Goal: Contribute content: Add original content to the website for others to see

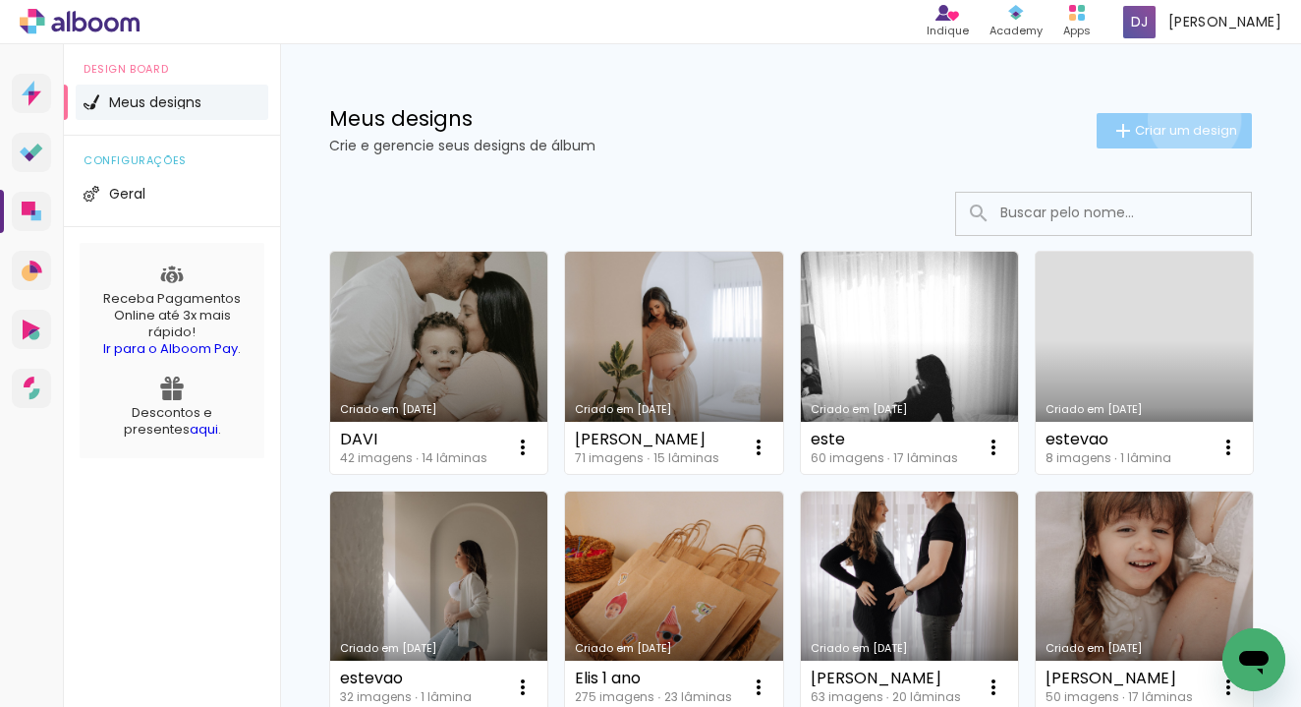
click at [1191, 119] on paper-button "Criar um design" at bounding box center [1174, 130] width 155 height 35
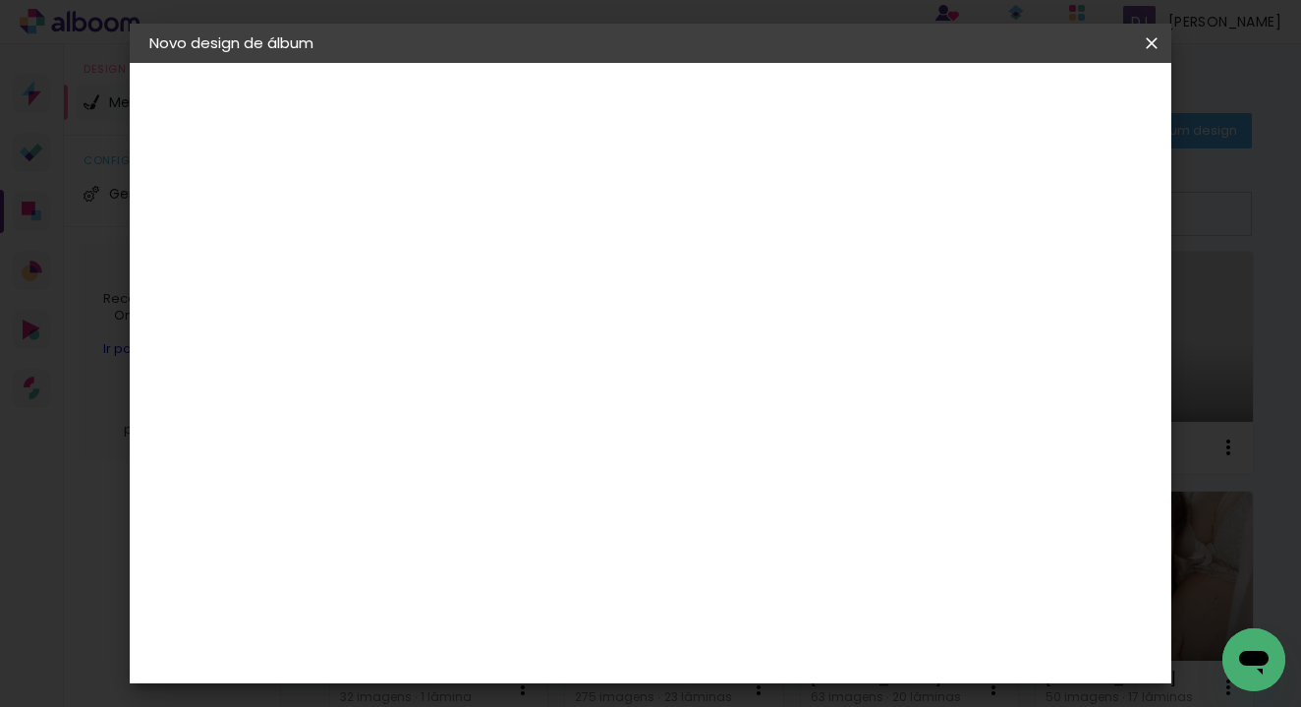
click at [471, 267] on input at bounding box center [471, 264] width 0 height 30
type input "Sol"
type paper-input "Sol"
click at [672, 117] on paper-button "Avançar" at bounding box center [624, 103] width 96 height 33
click at [0, 0] on slot "Tamanho Livre" at bounding box center [0, 0] width 0 height 0
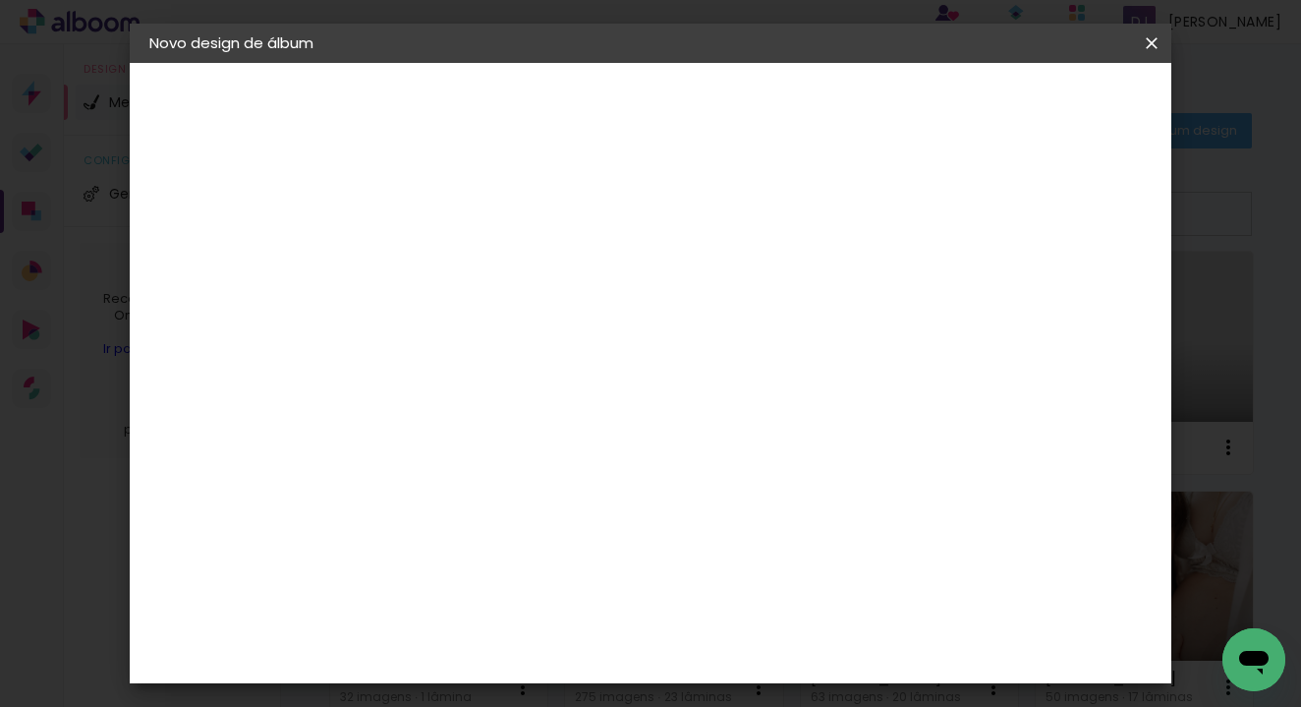
click at [0, 0] on slot "Tamanho Livre" at bounding box center [0, 0] width 0 height 0
click at [839, 96] on paper-button "Avançar" at bounding box center [791, 103] width 96 height 33
click at [638, 308] on span "30" at bounding box center [628, 307] width 32 height 29
click at [419, 393] on input "30" at bounding box center [408, 390] width 51 height 29
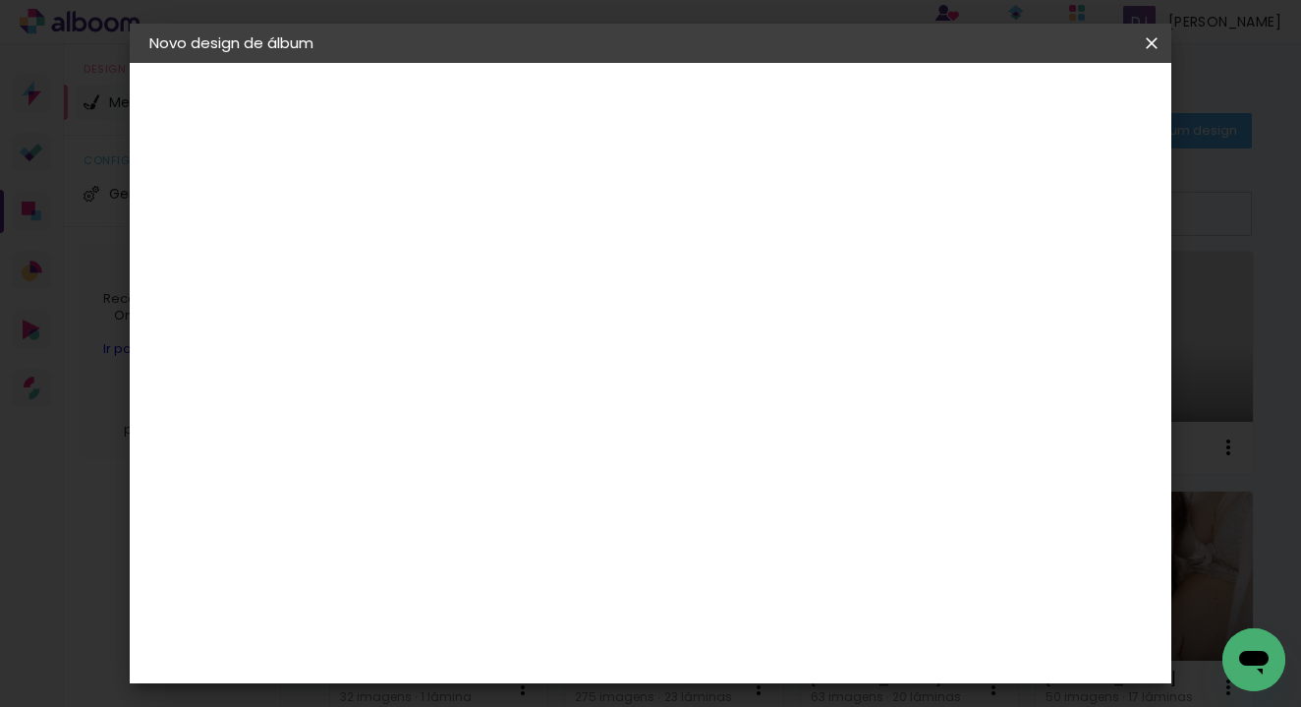
type input "20"
type paper-input "20"
click at [782, 612] on input "60" at bounding box center [766, 617] width 51 height 29
type input "40"
type paper-input "40"
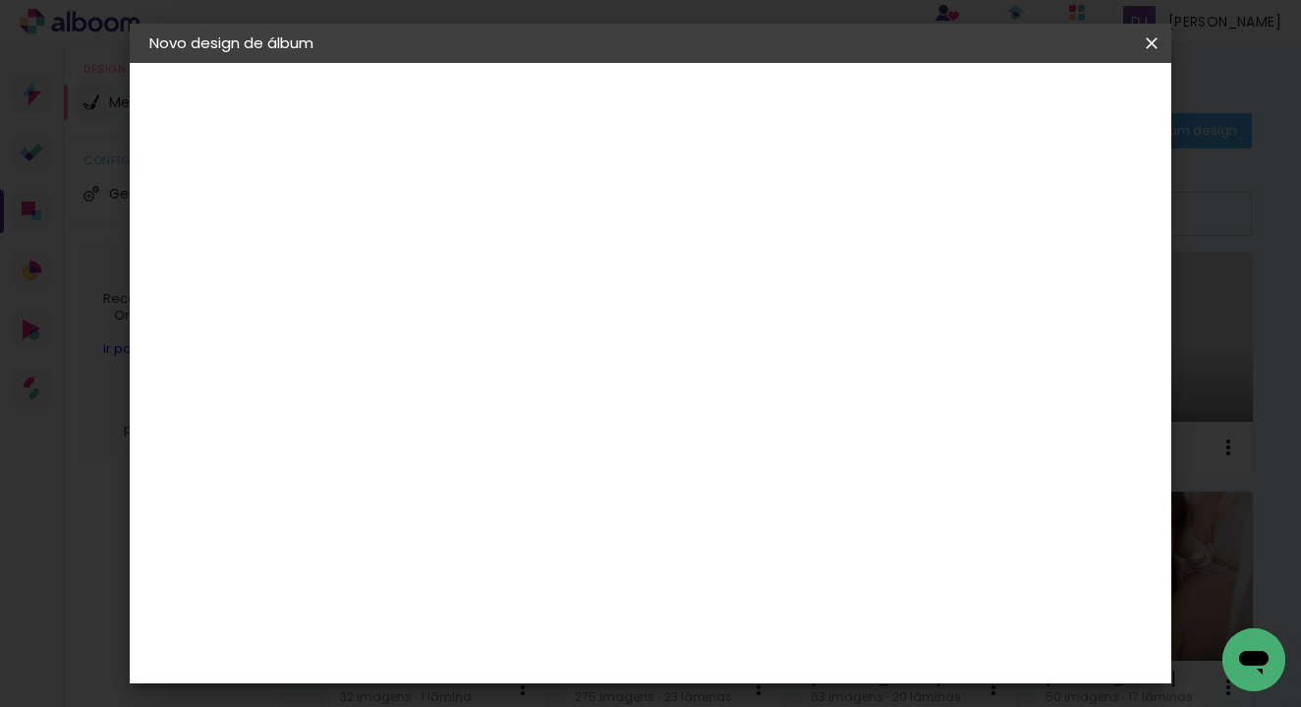
click at [1043, 106] on span "Iniciar design" at bounding box center [997, 104] width 89 height 14
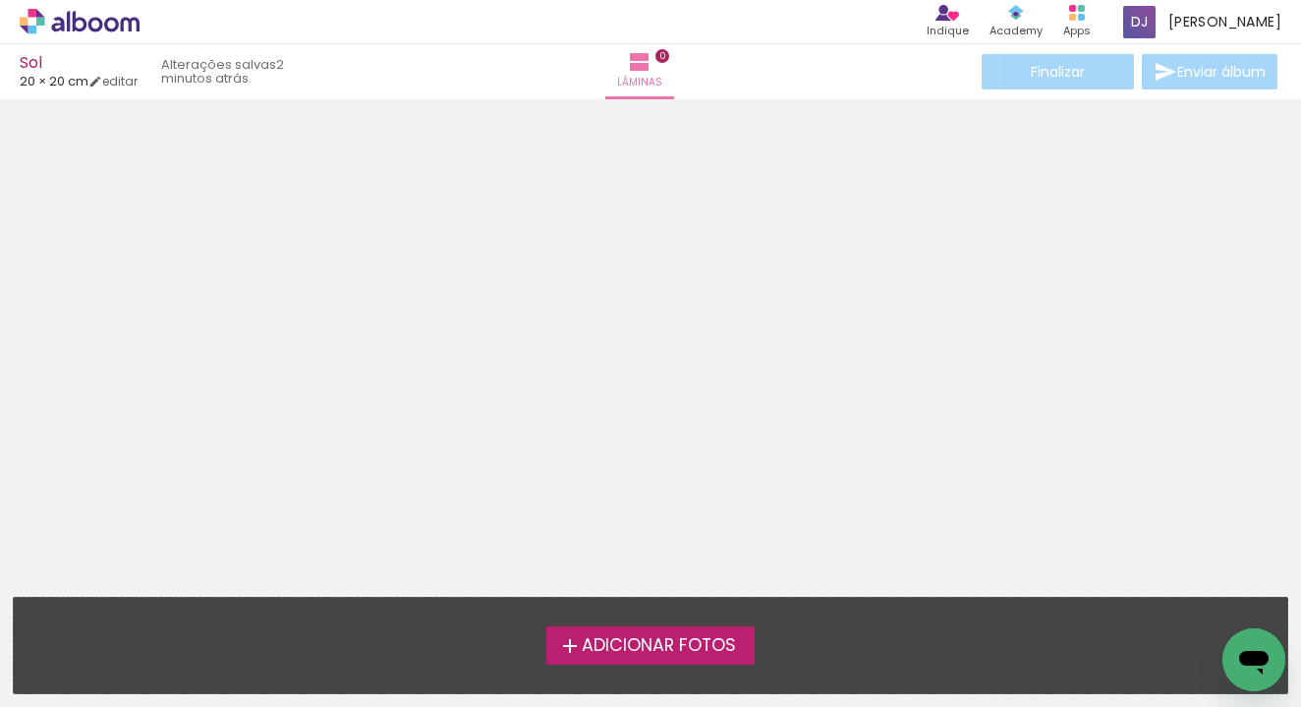
click at [623, 658] on label "Adicionar Fotos" at bounding box center [651, 644] width 209 height 37
click at [0, 0] on input "file" at bounding box center [0, 0] width 0 height 0
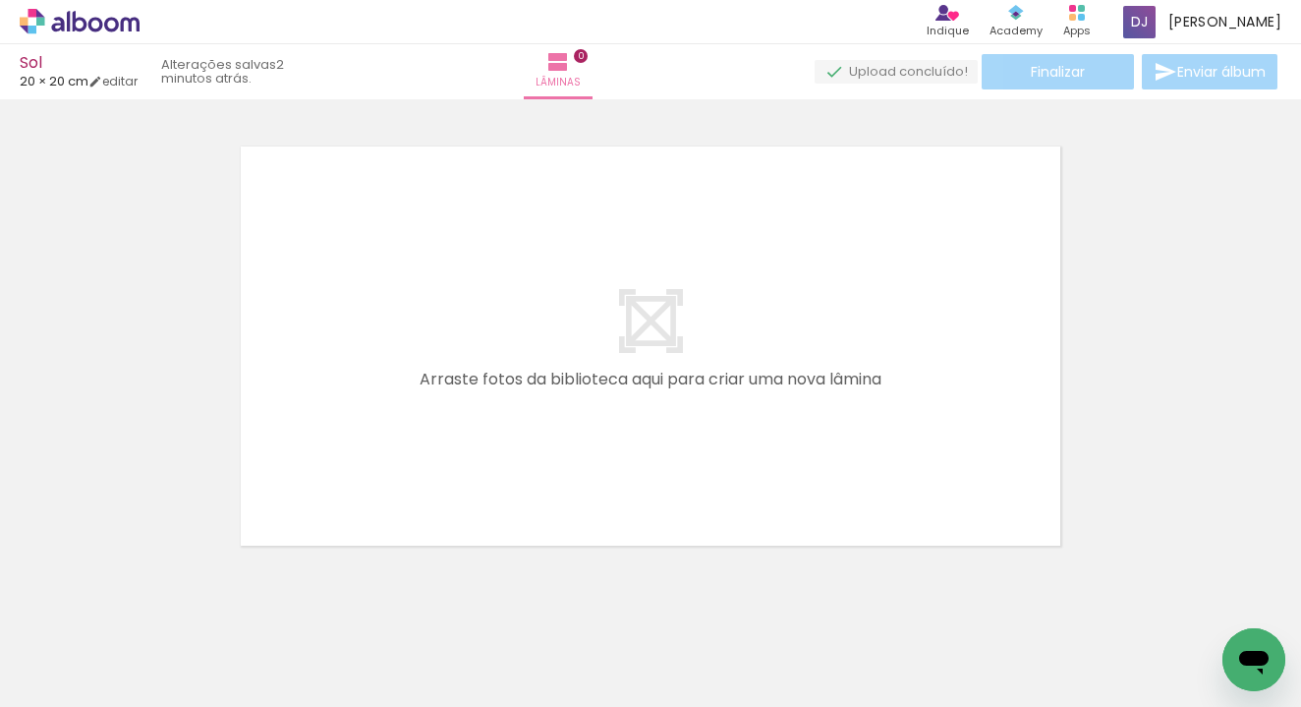
scroll to position [25, 0]
click at [75, 682] on span "Adicionar Fotos" at bounding box center [69, 680] width 59 height 22
click at [0, 0] on input "file" at bounding box center [0, 0] width 0 height 0
click at [80, 676] on span "Adicionar Fotos" at bounding box center [69, 680] width 59 height 22
click at [0, 0] on input "file" at bounding box center [0, 0] width 0 height 0
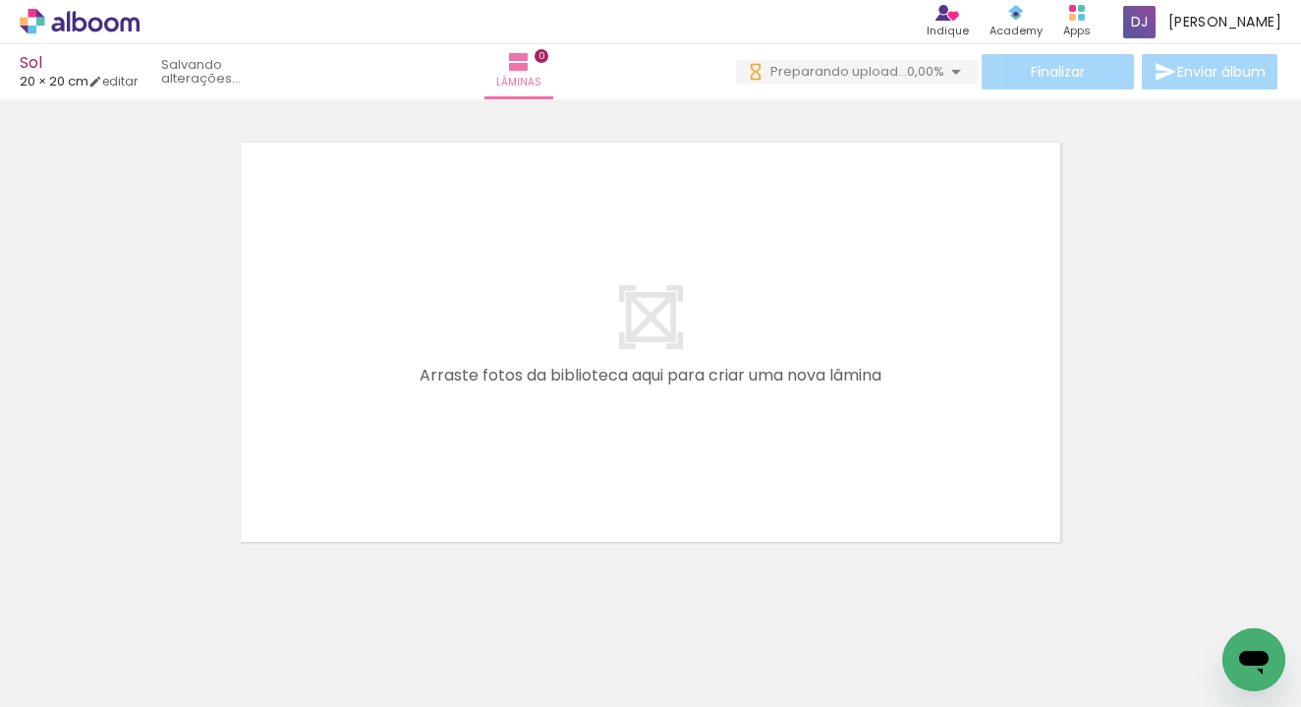
click at [203, 648] on div at bounding box center [196, 640] width 65 height 97
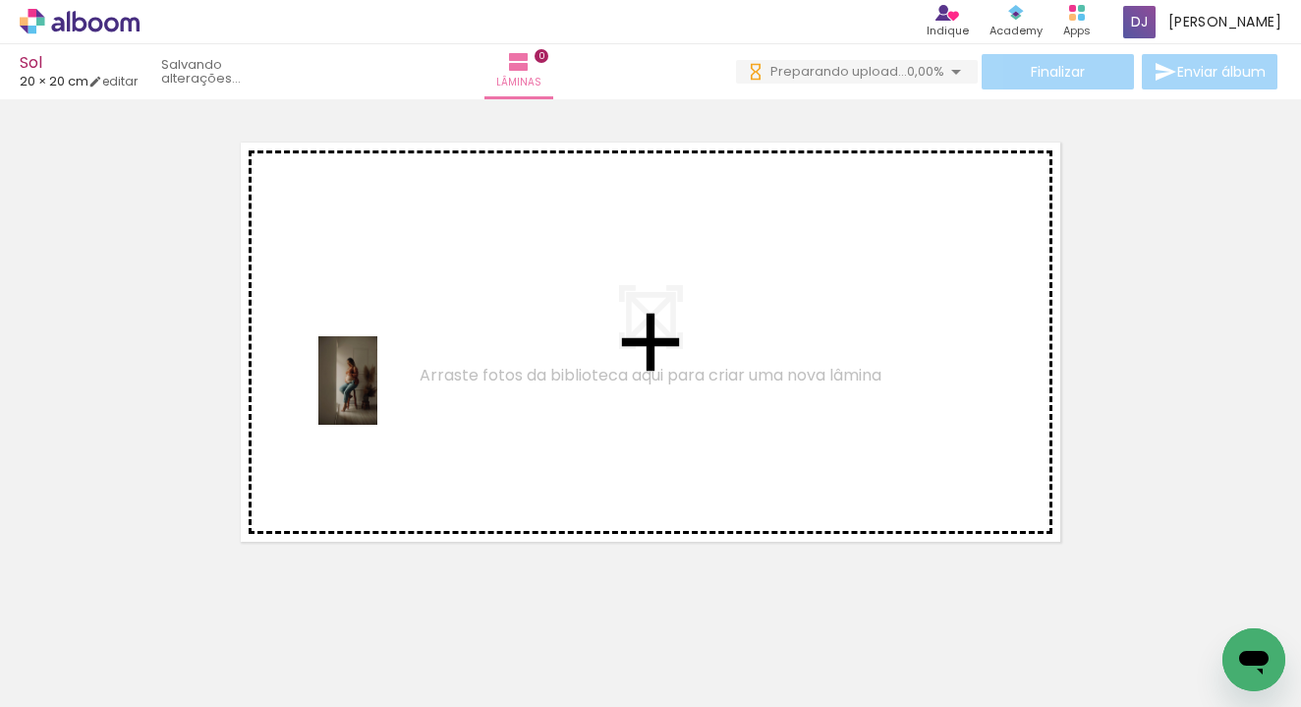
drag, startPoint x: 203, startPoint y: 648, endPoint x: 413, endPoint y: 383, distance: 337.3
click at [413, 382] on quentale-workspace at bounding box center [650, 353] width 1301 height 707
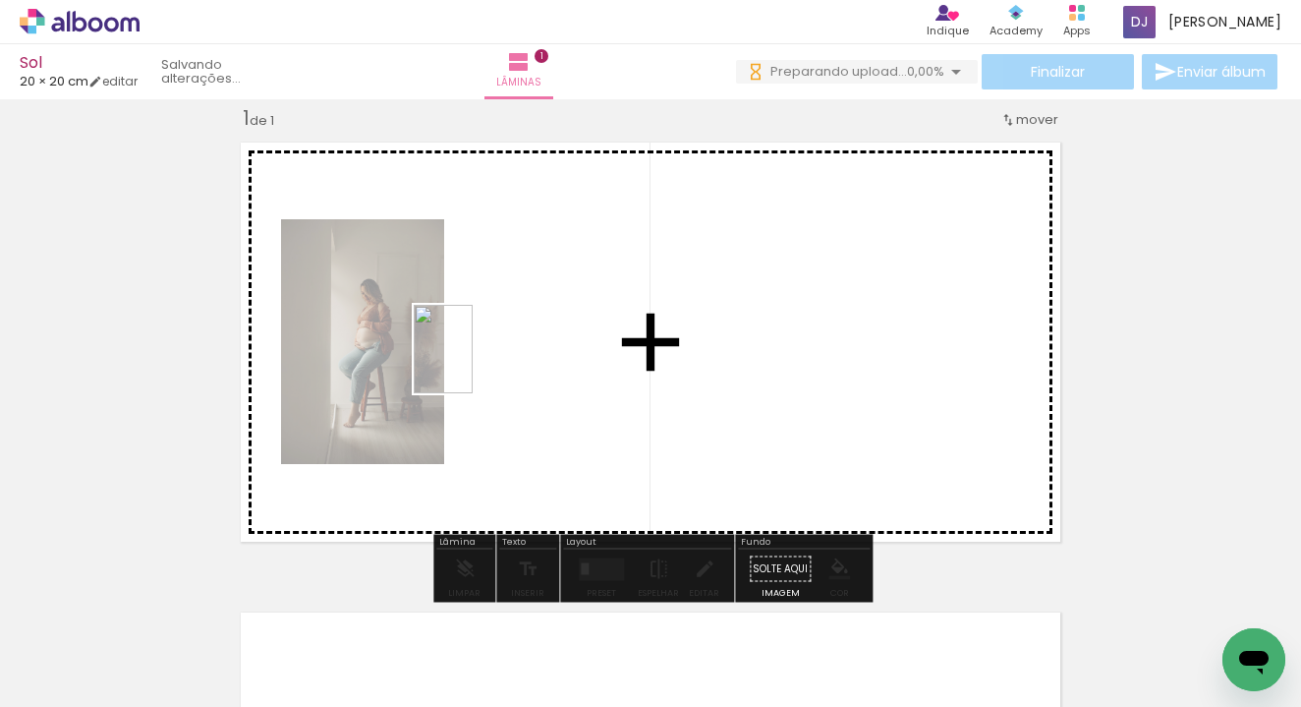
click at [518, 333] on quentale-workspace at bounding box center [650, 353] width 1301 height 707
drag, startPoint x: 429, startPoint y: 657, endPoint x: 731, endPoint y: 398, distance: 398.1
click at [731, 398] on quentale-workspace at bounding box center [650, 353] width 1301 height 707
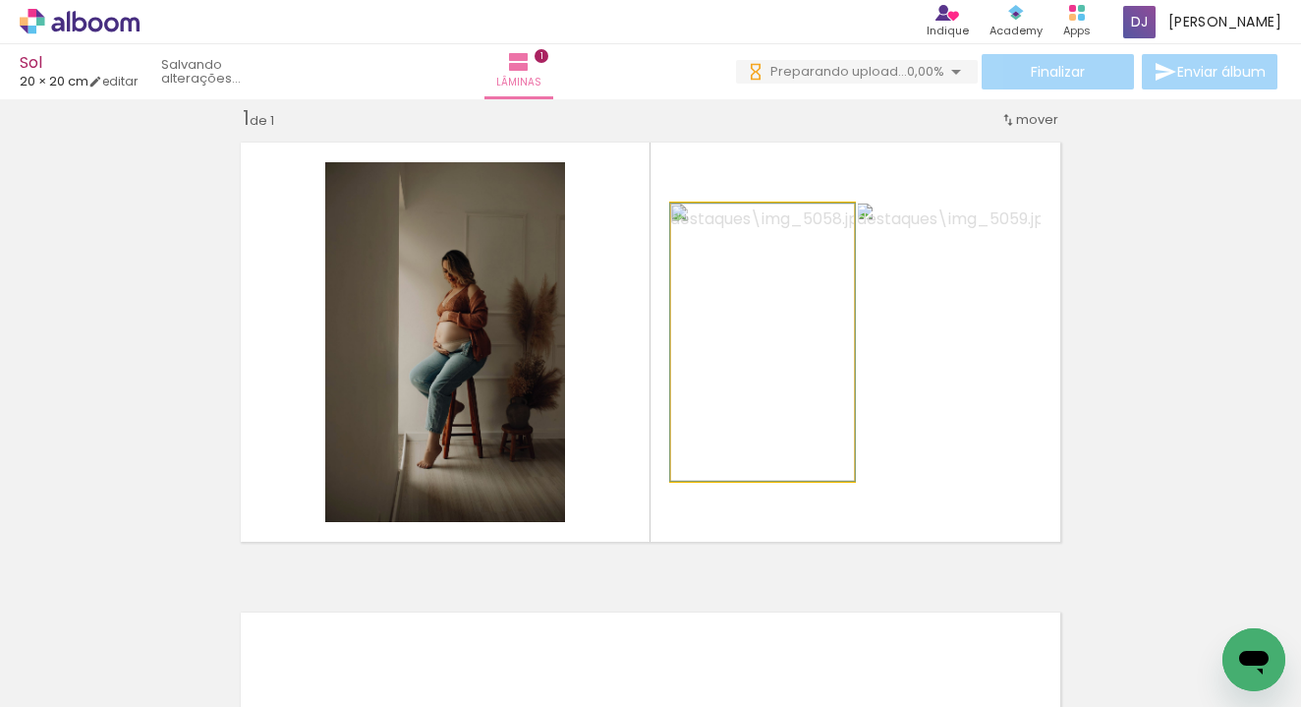
click at [814, 374] on quentale-photo at bounding box center [762, 341] width 183 height 277
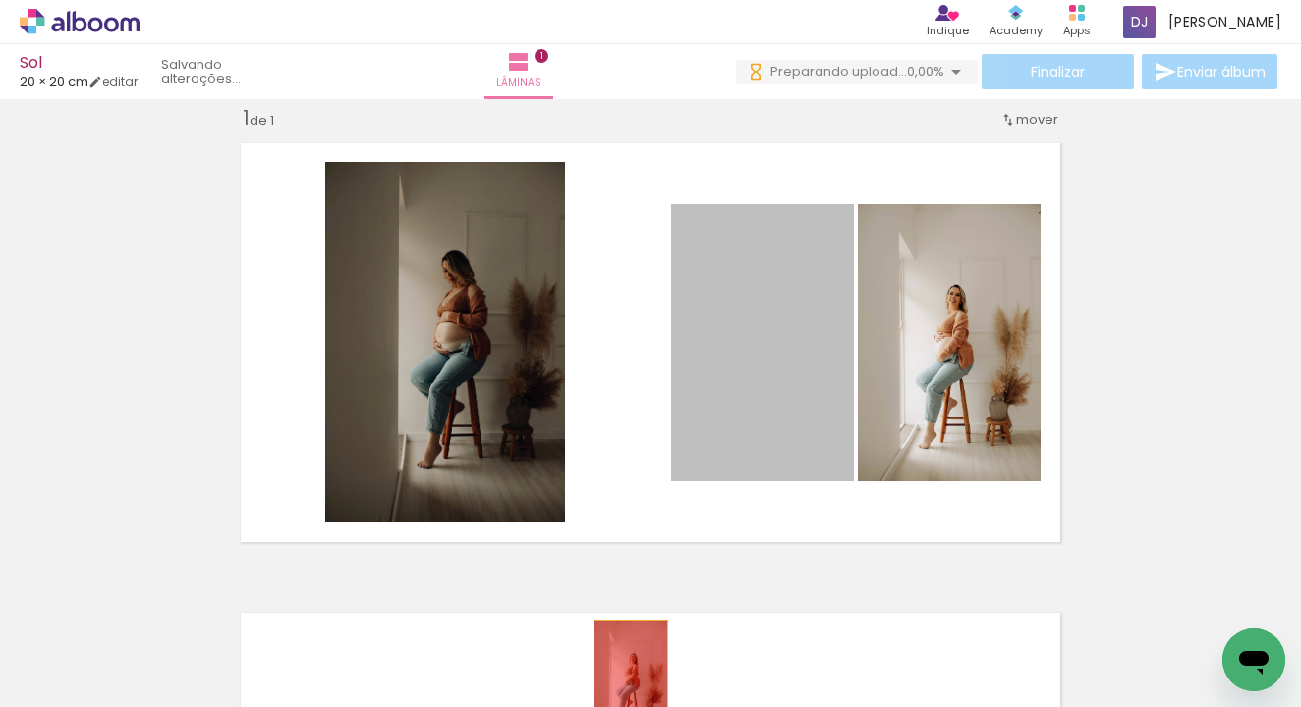
drag, startPoint x: 777, startPoint y: 311, endPoint x: 630, endPoint y: 678, distance: 395.7
click at [630, 678] on quentale-workspace at bounding box center [650, 353] width 1301 height 707
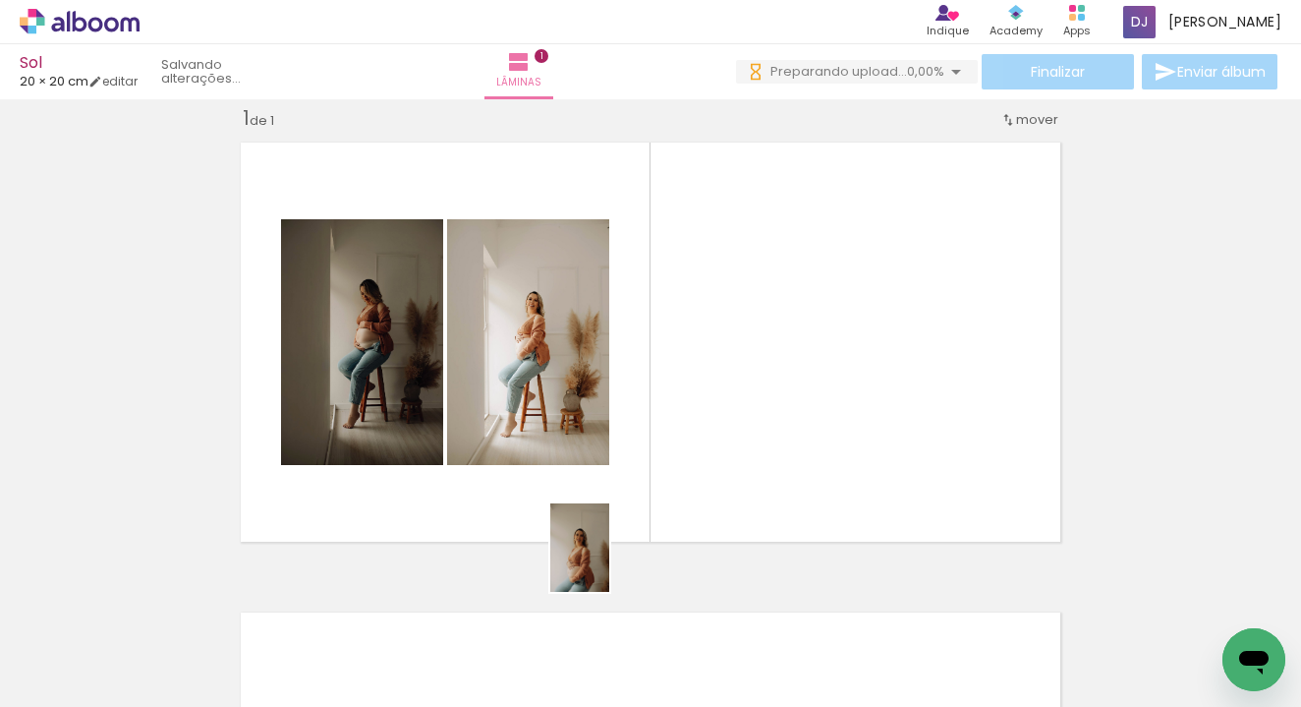
drag, startPoint x: 519, startPoint y: 656, endPoint x: 794, endPoint y: 419, distance: 363.1
click at [794, 419] on quentale-workspace at bounding box center [650, 353] width 1301 height 707
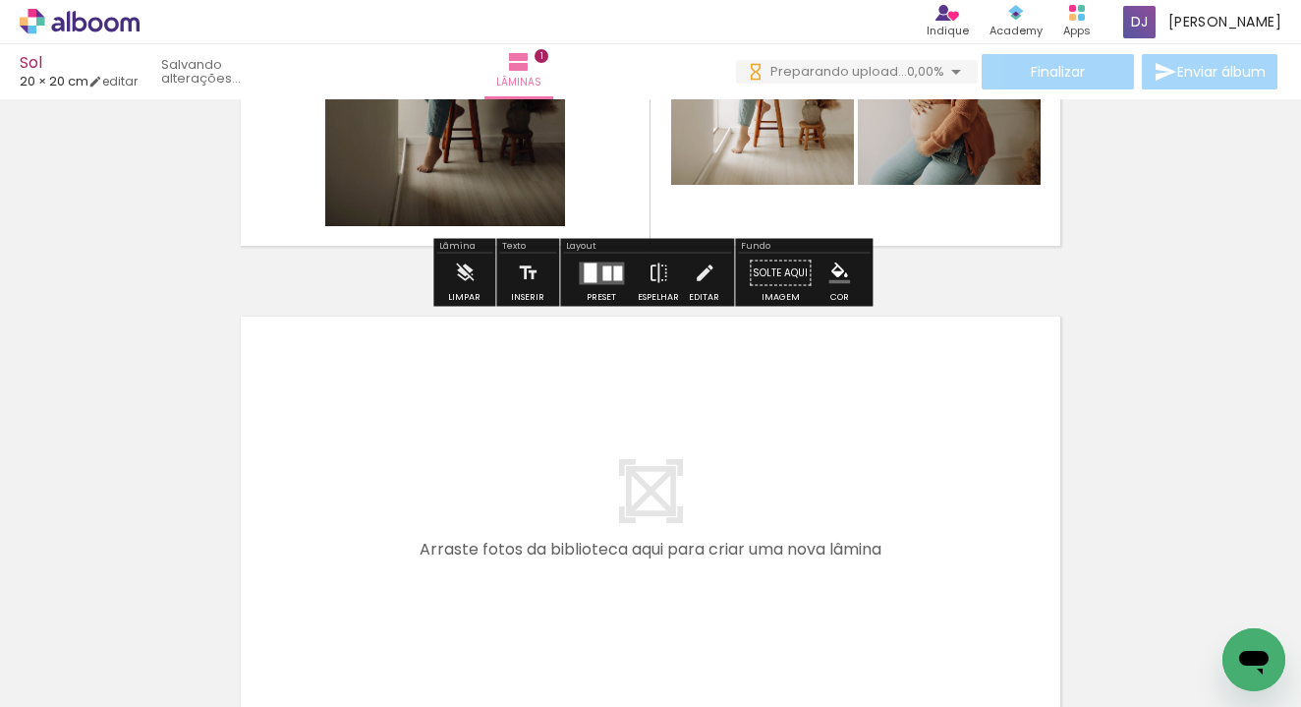
scroll to position [0, 0]
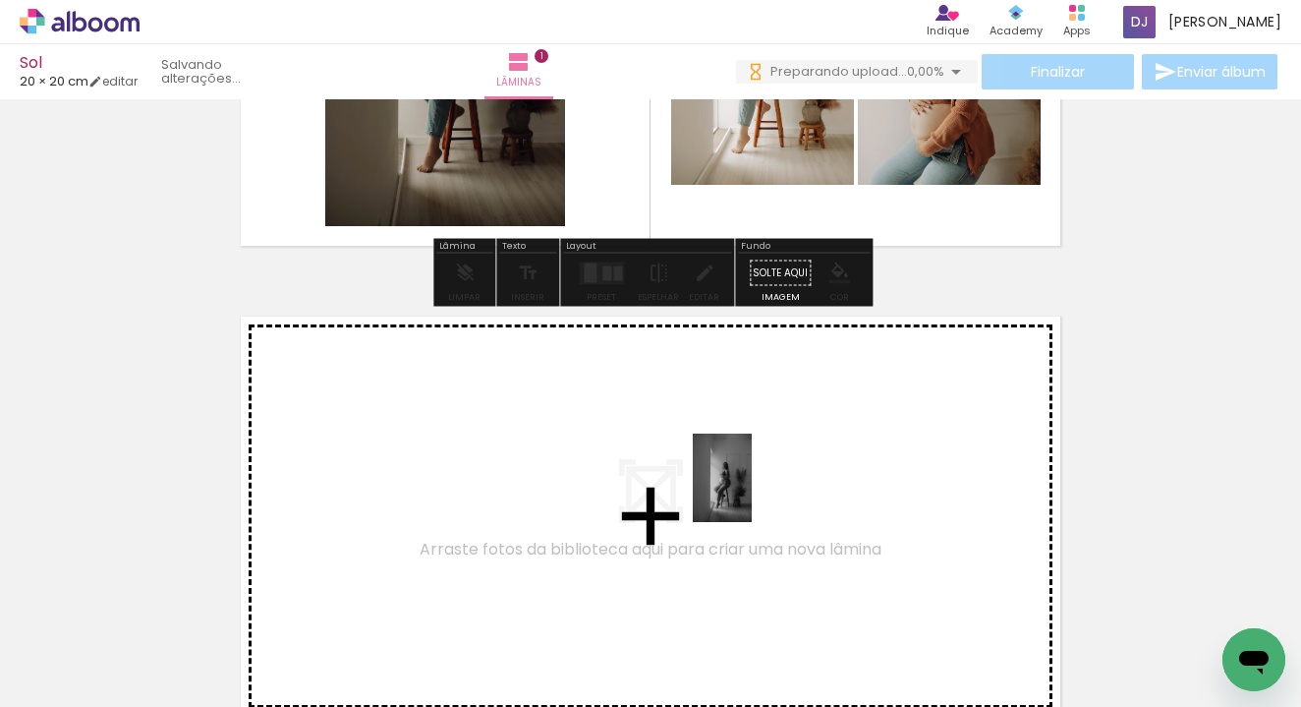
drag, startPoint x: 762, startPoint y: 664, endPoint x: 752, endPoint y: 492, distance: 172.3
click at [752, 492] on quentale-workspace at bounding box center [650, 353] width 1301 height 707
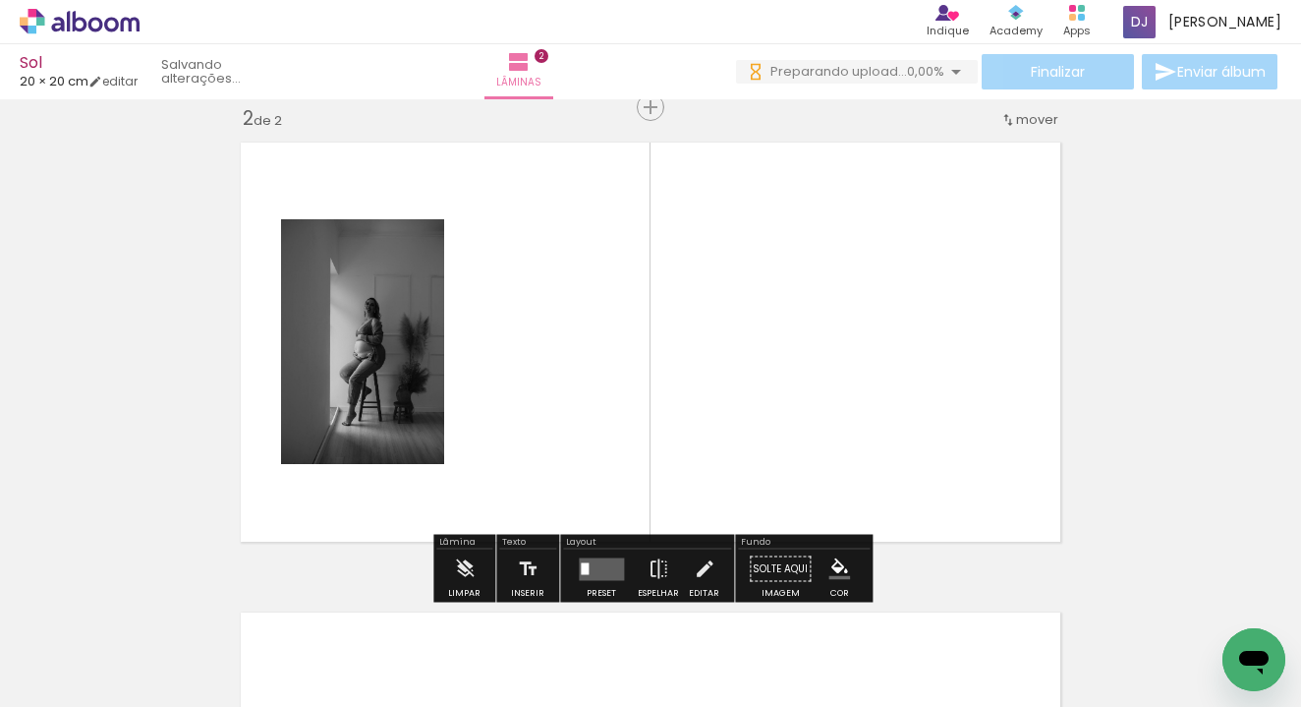
scroll to position [0, 228]
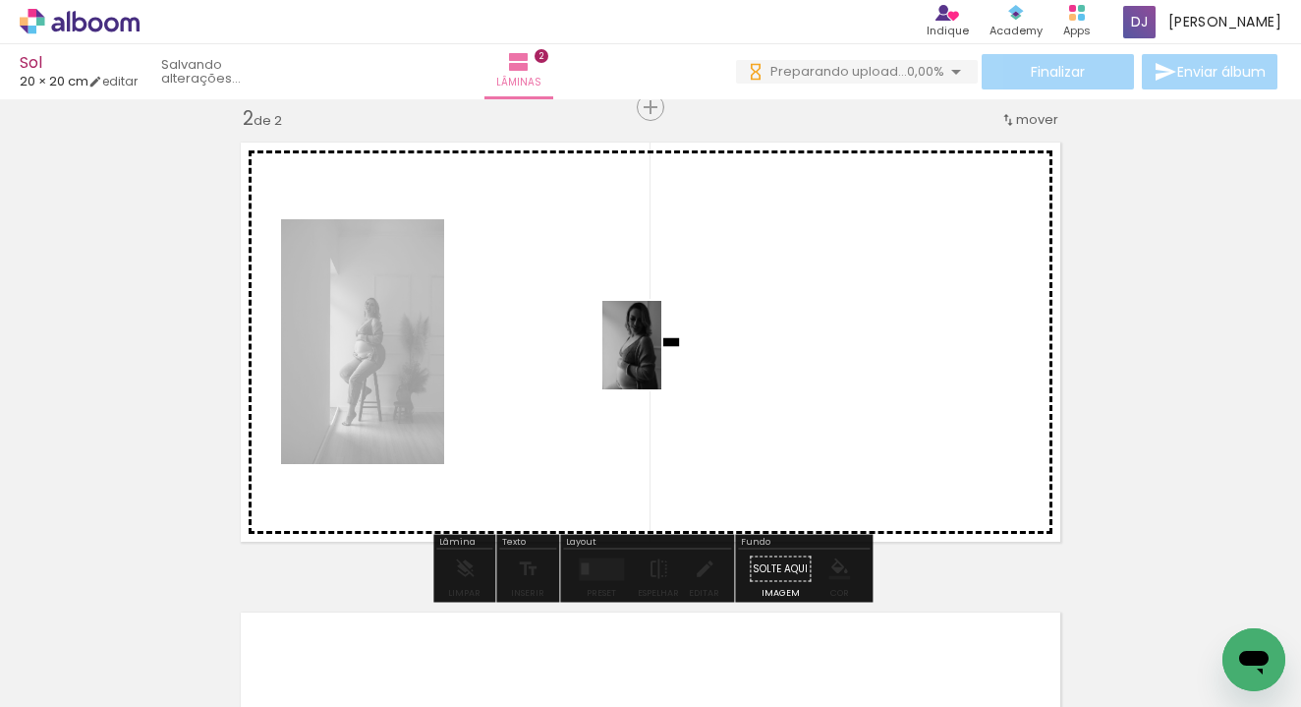
drag, startPoint x: 1072, startPoint y: 659, endPoint x: 642, endPoint y: 359, distance: 524.6
click at [642, 359] on quentale-workspace at bounding box center [650, 353] width 1301 height 707
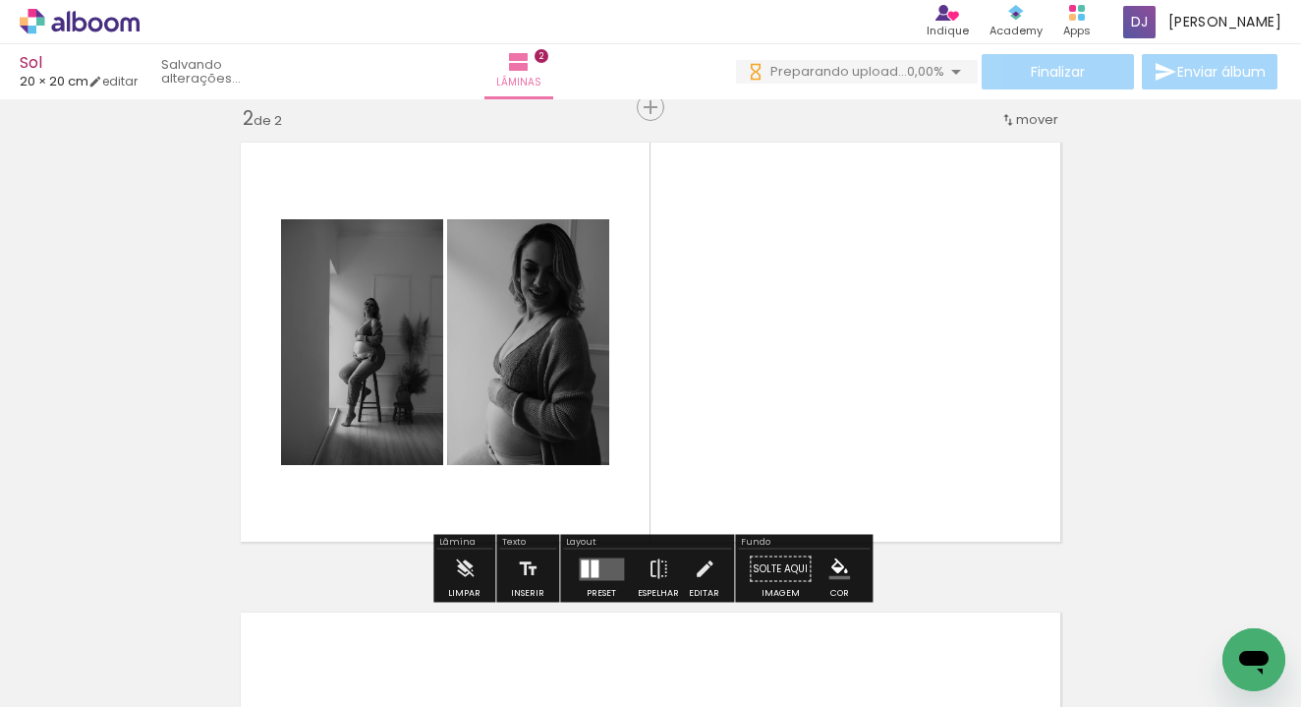
scroll to position [0, 696]
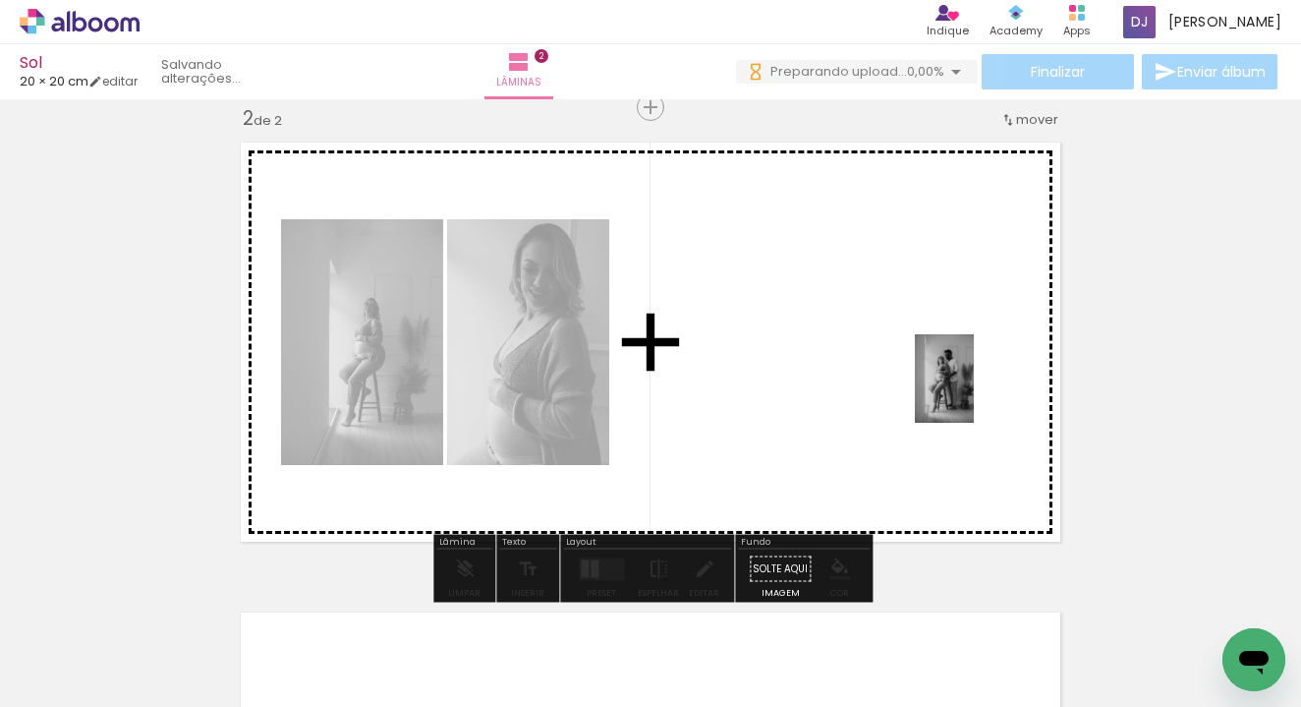
drag, startPoint x: 1065, startPoint y: 651, endPoint x: 872, endPoint y: 373, distance: 338.4
click at [872, 373] on quentale-workspace at bounding box center [650, 353] width 1301 height 707
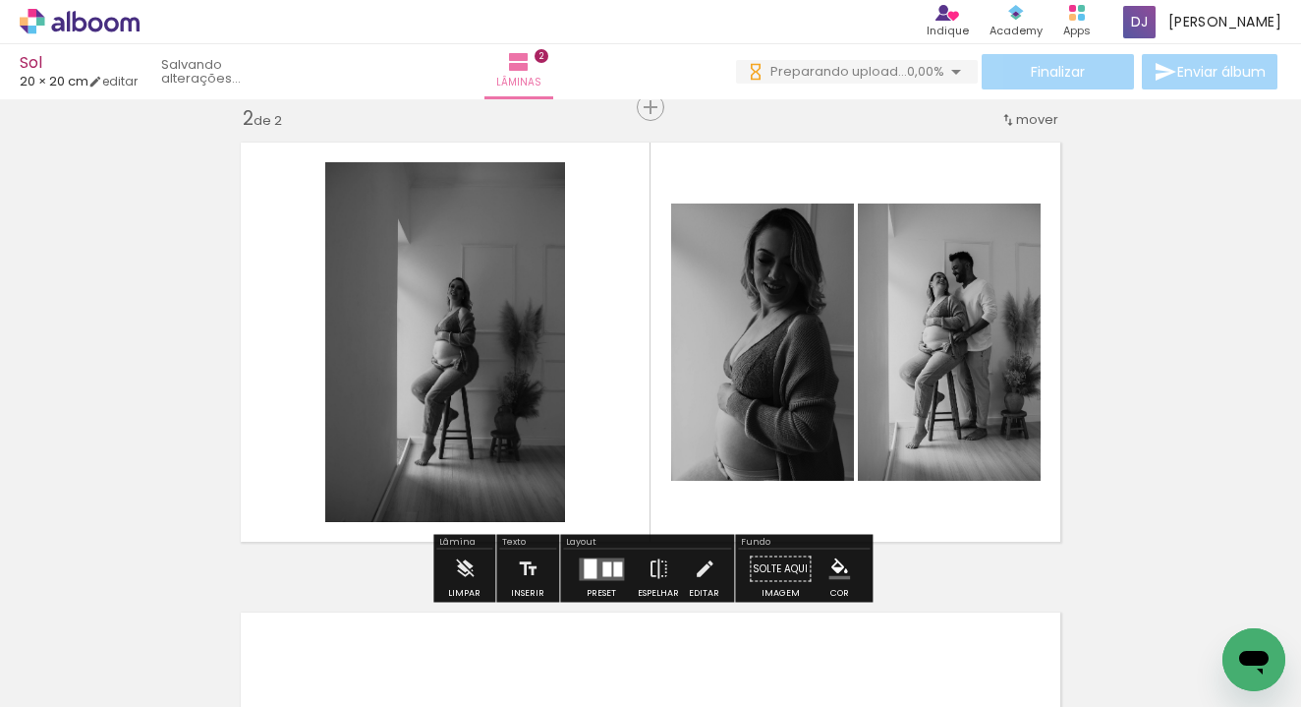
scroll to position [0, 984]
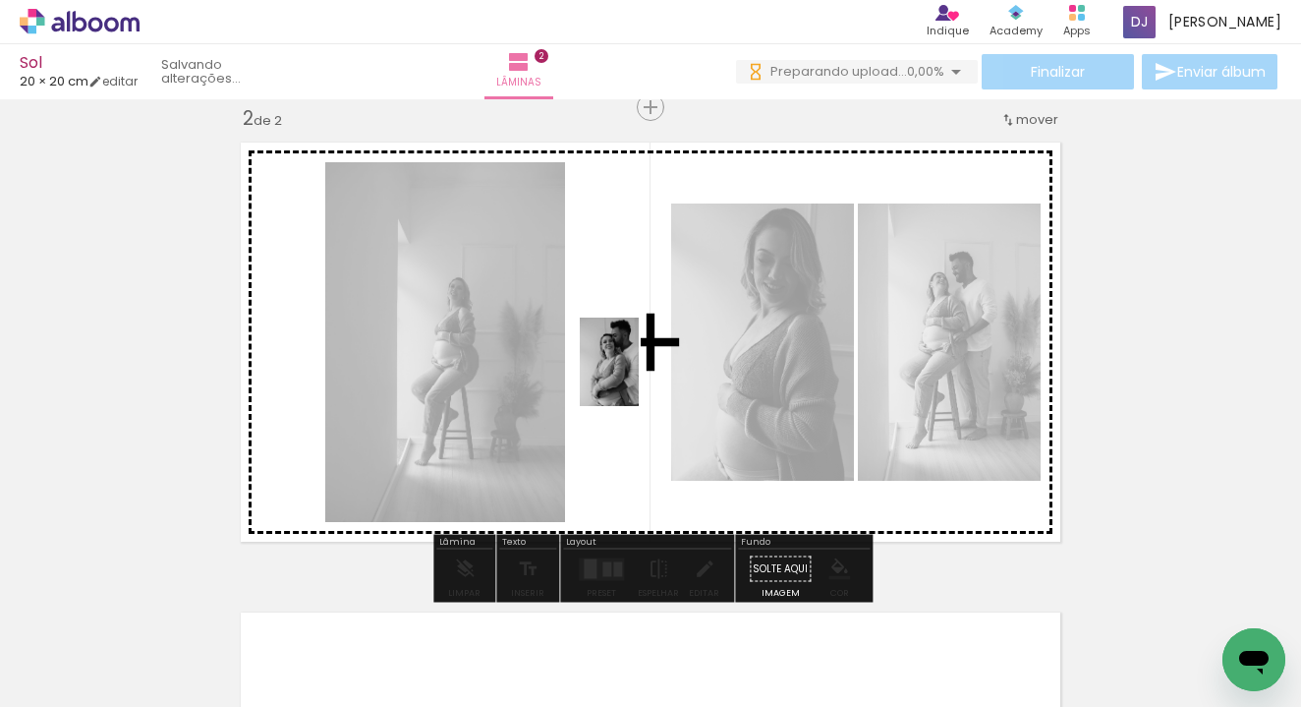
drag, startPoint x: 983, startPoint y: 656, endPoint x: 639, endPoint y: 376, distance: 443.0
click at [639, 376] on quentale-workspace at bounding box center [650, 353] width 1301 height 707
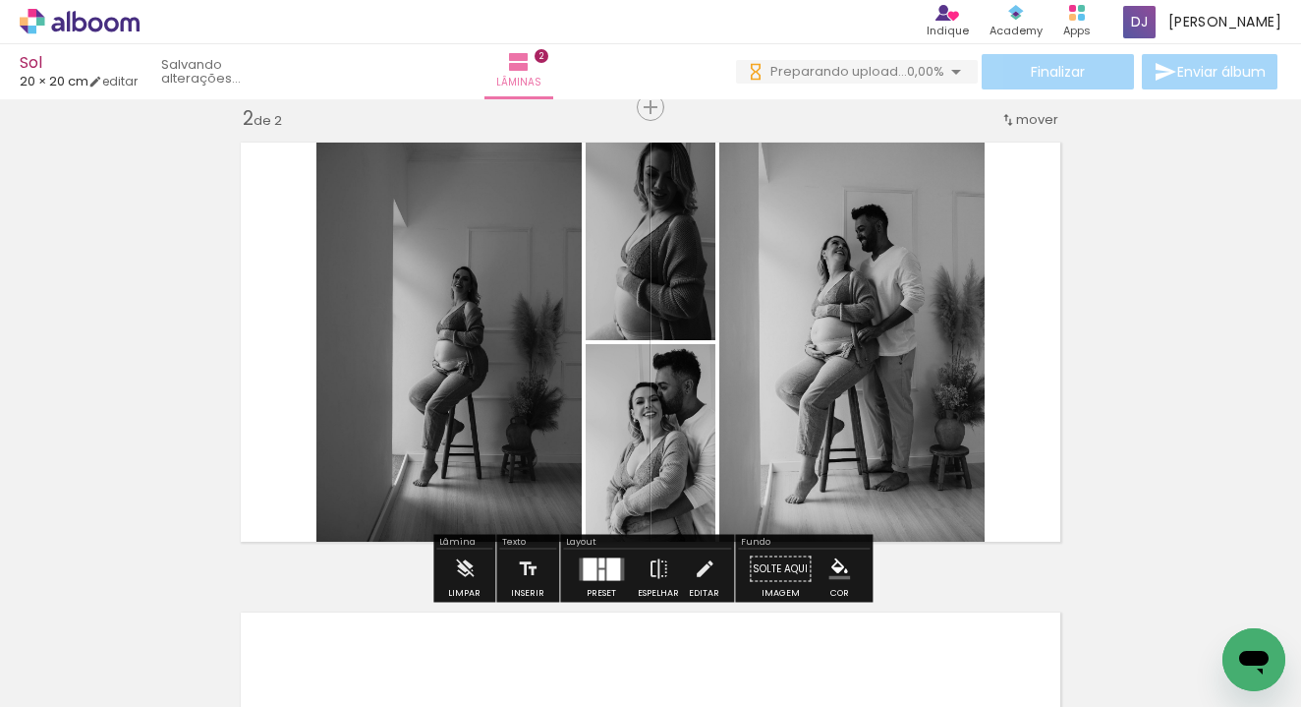
click at [600, 562] on div at bounding box center [602, 562] width 6 height 10
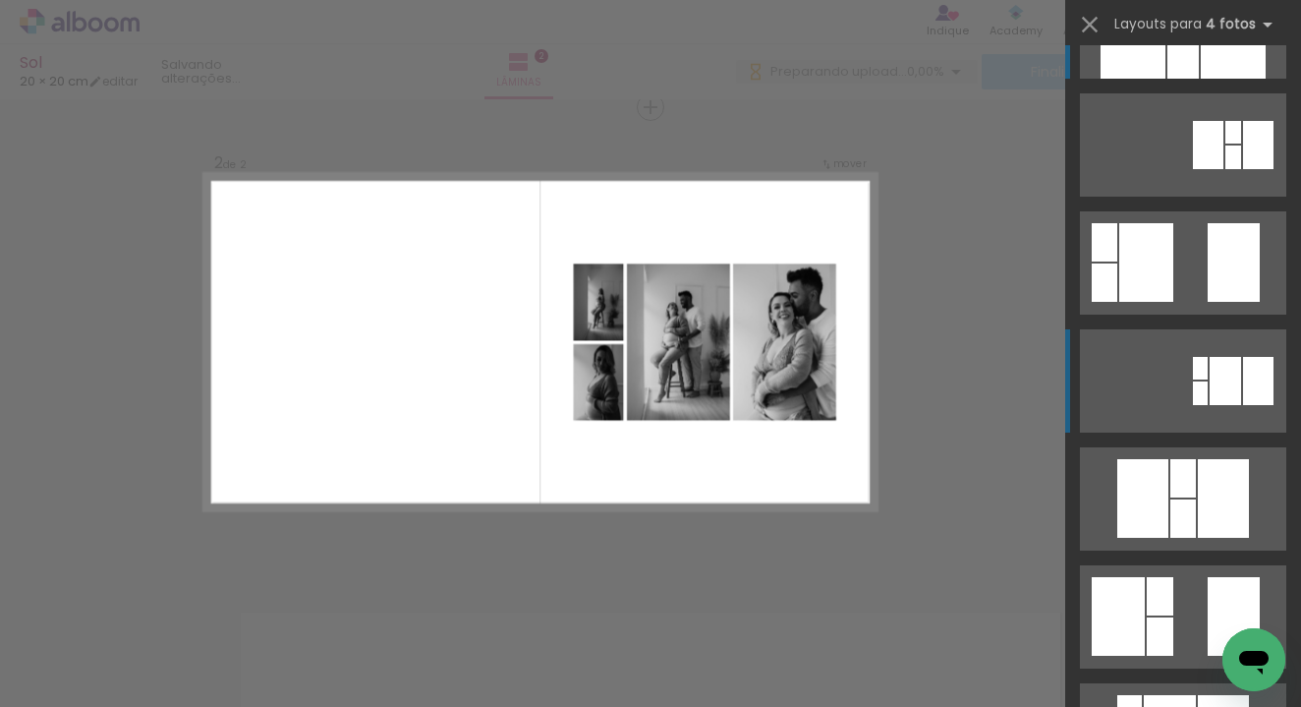
scroll to position [0, 0]
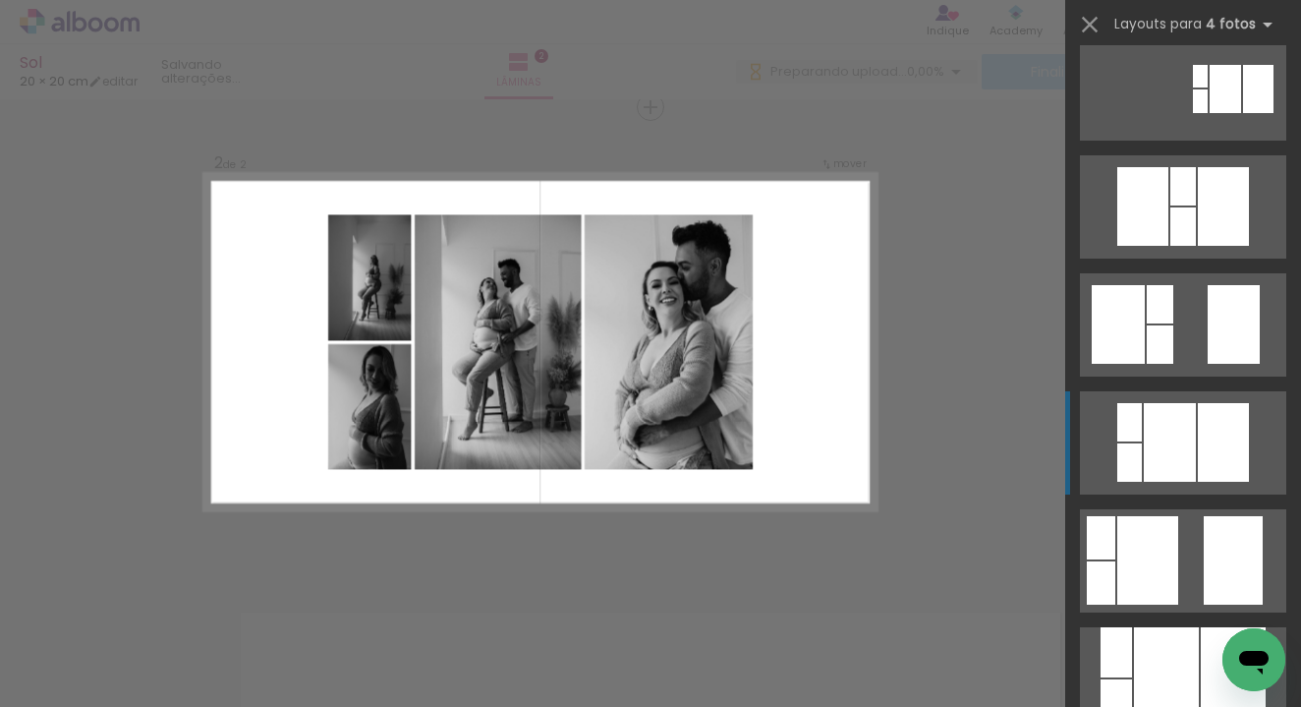
click at [1170, 440] on div at bounding box center [1170, 442] width 52 height 79
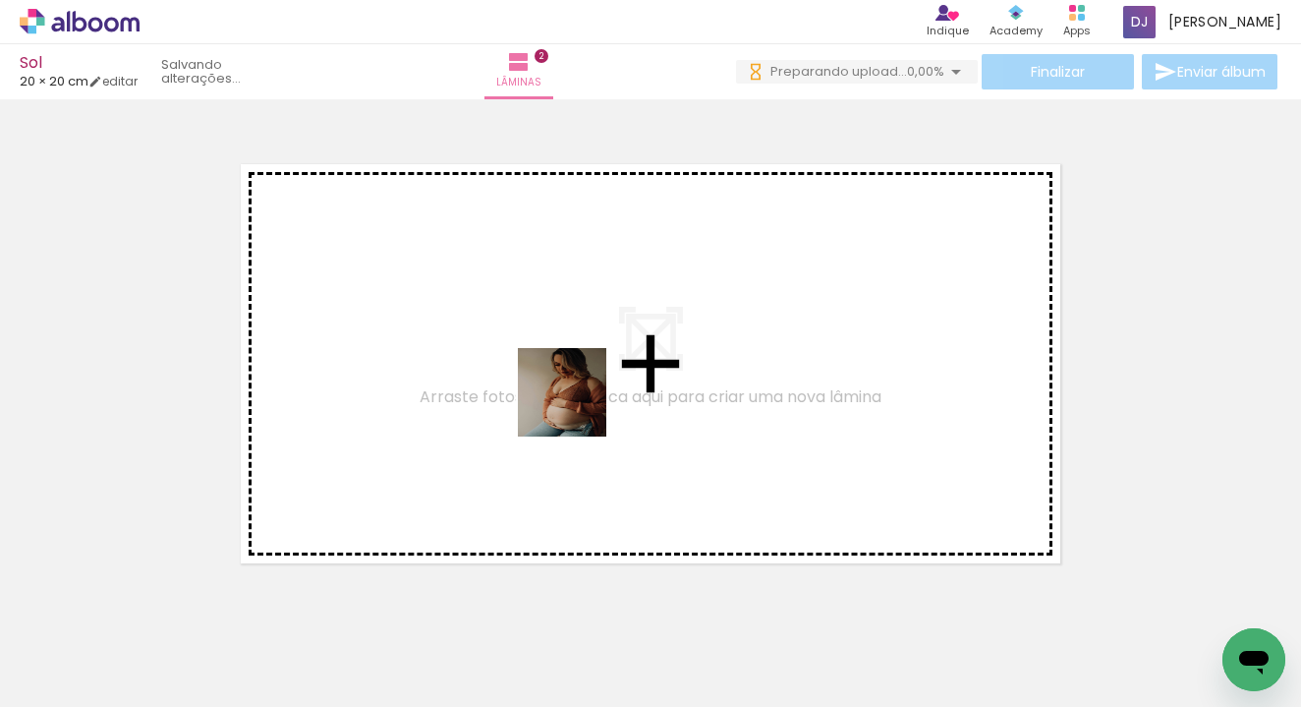
drag, startPoint x: 647, startPoint y: 656, endPoint x: 576, endPoint y: 391, distance: 273.7
click at [576, 391] on quentale-workspace at bounding box center [650, 353] width 1301 height 707
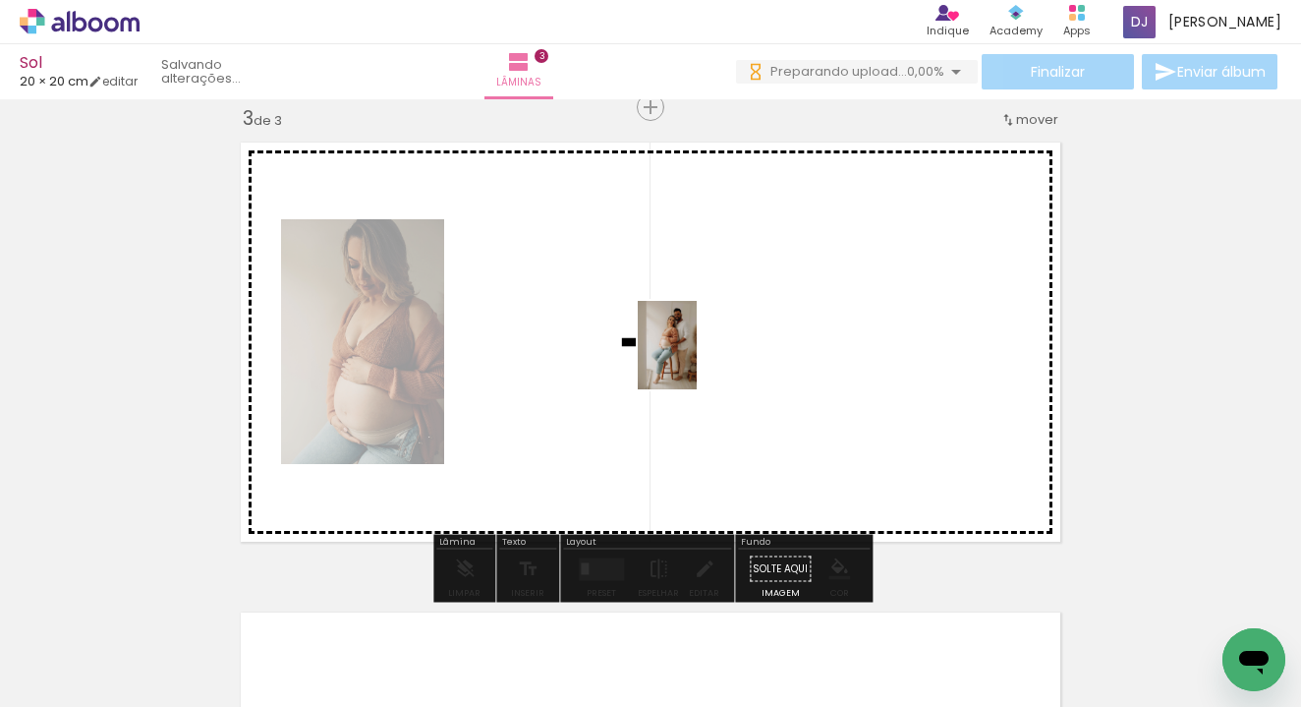
drag, startPoint x: 745, startPoint y: 662, endPoint x: 688, endPoint y: 350, distance: 316.8
click at [688, 350] on quentale-workspace at bounding box center [650, 353] width 1301 height 707
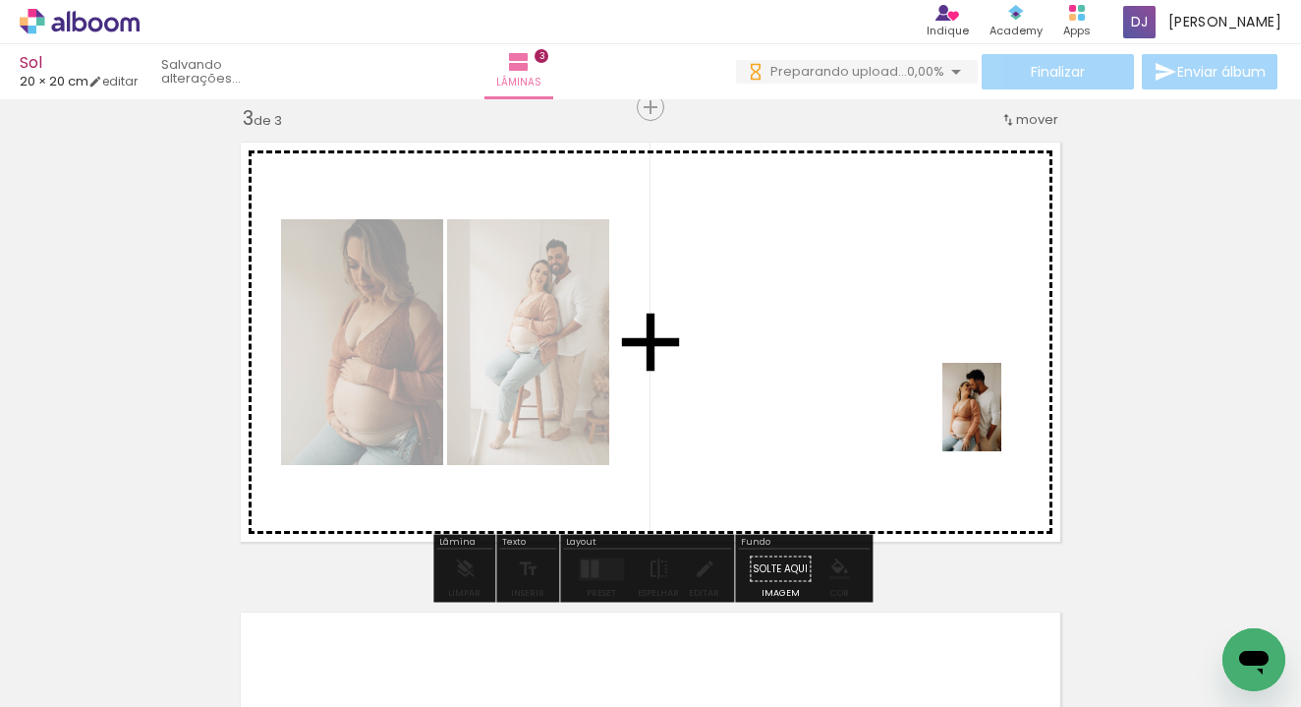
drag, startPoint x: 1176, startPoint y: 652, endPoint x: 908, endPoint y: 378, distance: 382.3
click at [908, 378] on quentale-workspace at bounding box center [650, 353] width 1301 height 707
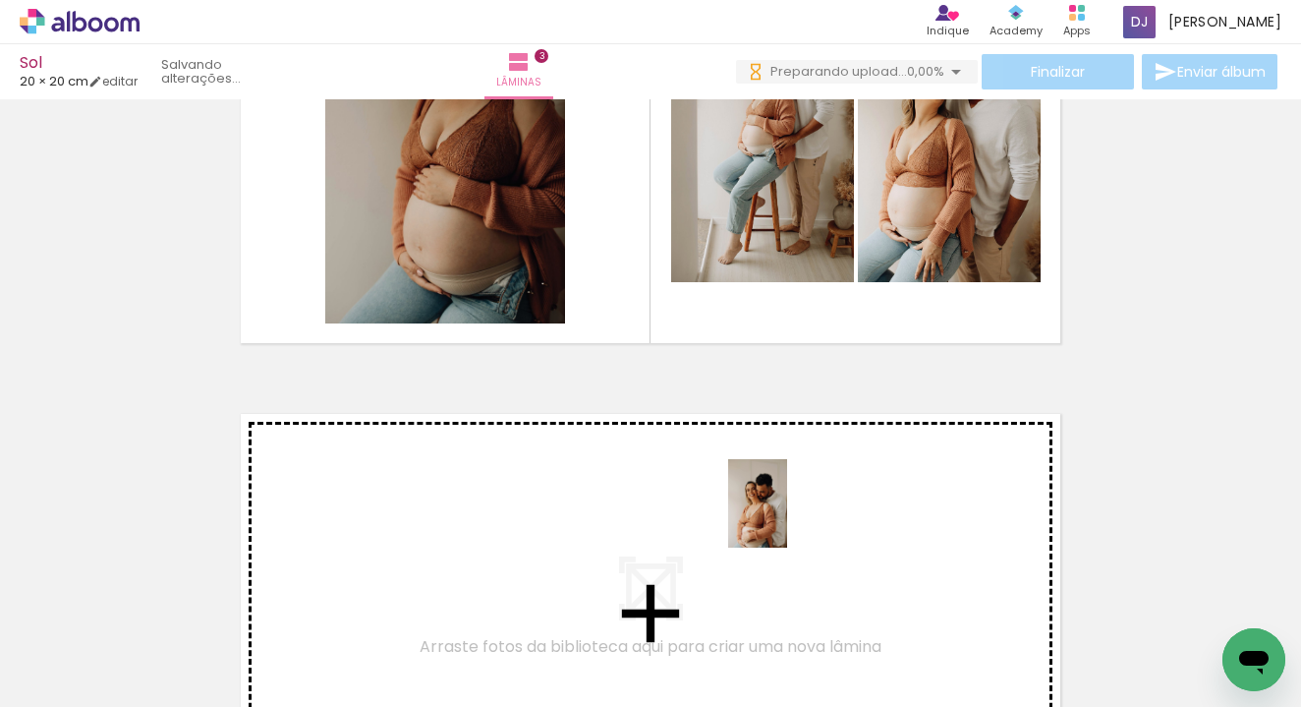
drag, startPoint x: 978, startPoint y: 660, endPoint x: 787, endPoint y: 518, distance: 237.5
click at [787, 518] on quentale-workspace at bounding box center [650, 353] width 1301 height 707
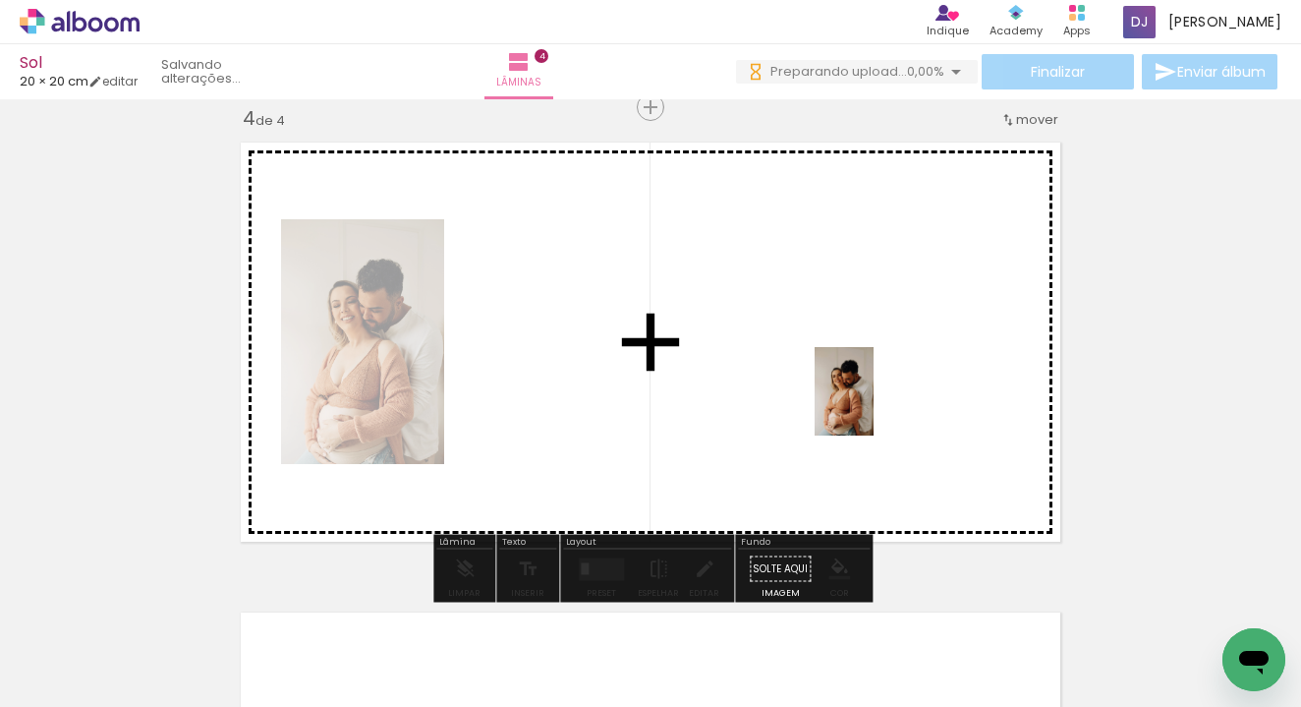
drag, startPoint x: 1090, startPoint y: 660, endPoint x: 874, endPoint y: 406, distance: 333.3
click at [874, 406] on quentale-workspace at bounding box center [650, 353] width 1301 height 707
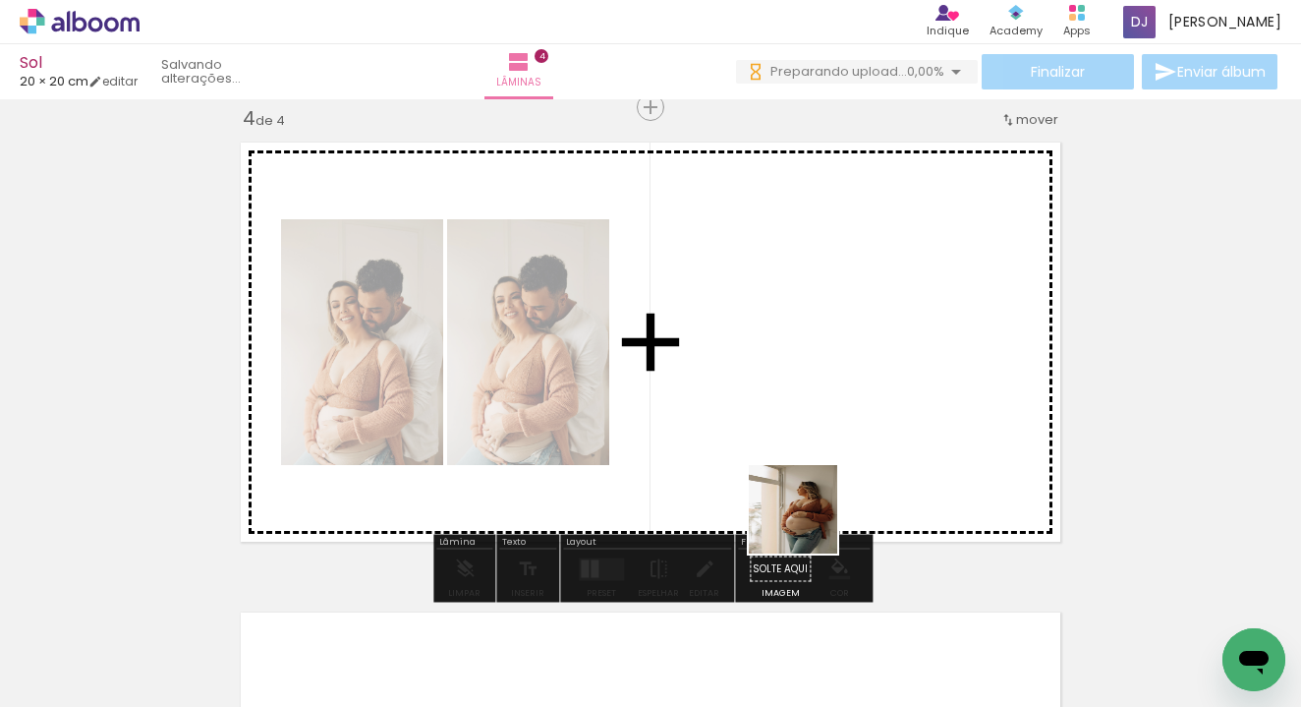
drag, startPoint x: 849, startPoint y: 662, endPoint x: 787, endPoint y: 368, distance: 301.3
click at [787, 368] on quentale-workspace at bounding box center [650, 353] width 1301 height 707
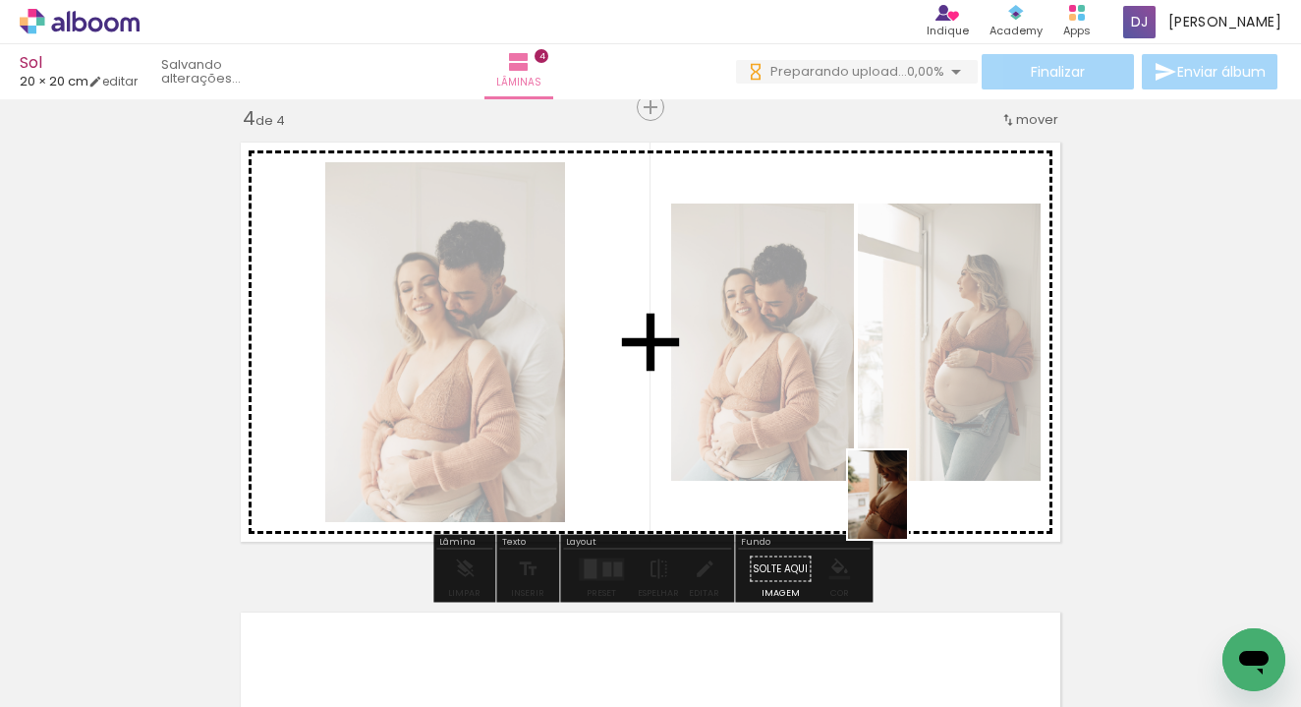
drag, startPoint x: 1078, startPoint y: 672, endPoint x: 693, endPoint y: 449, distance: 445.3
click at [693, 449] on quentale-workspace at bounding box center [650, 353] width 1301 height 707
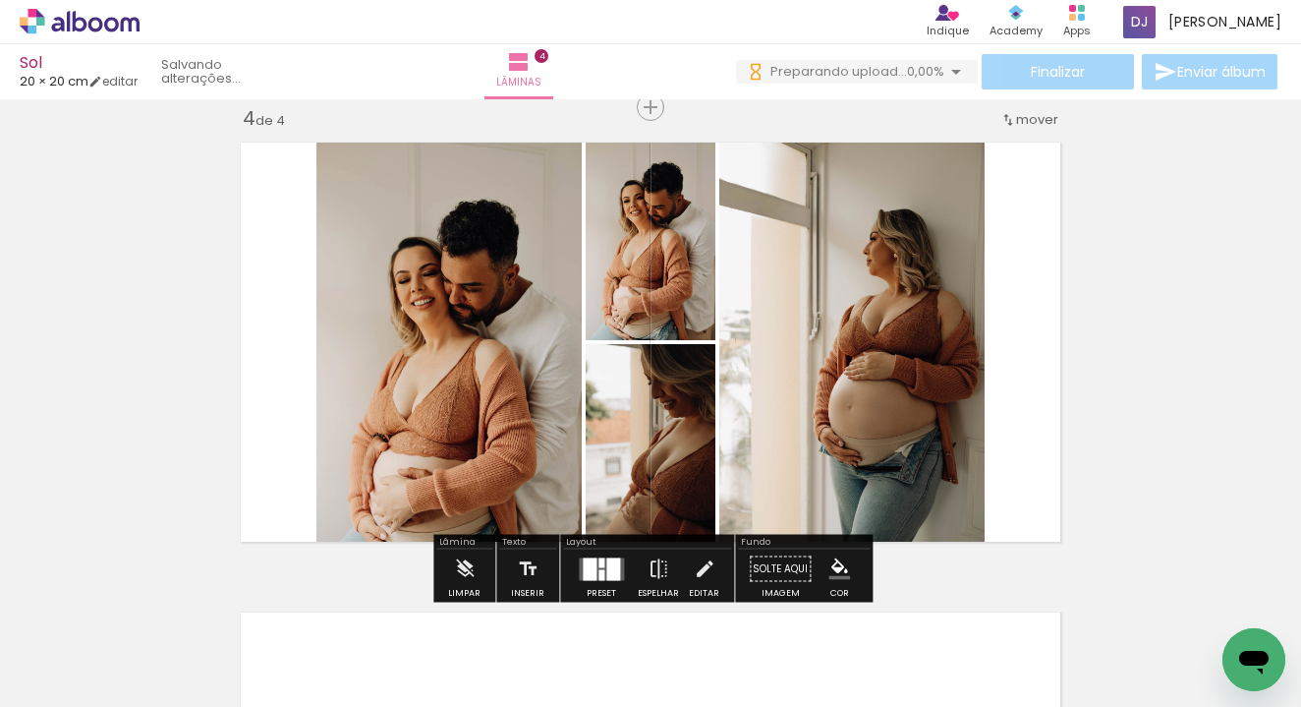
click at [606, 572] on div at bounding box center [613, 568] width 14 height 23
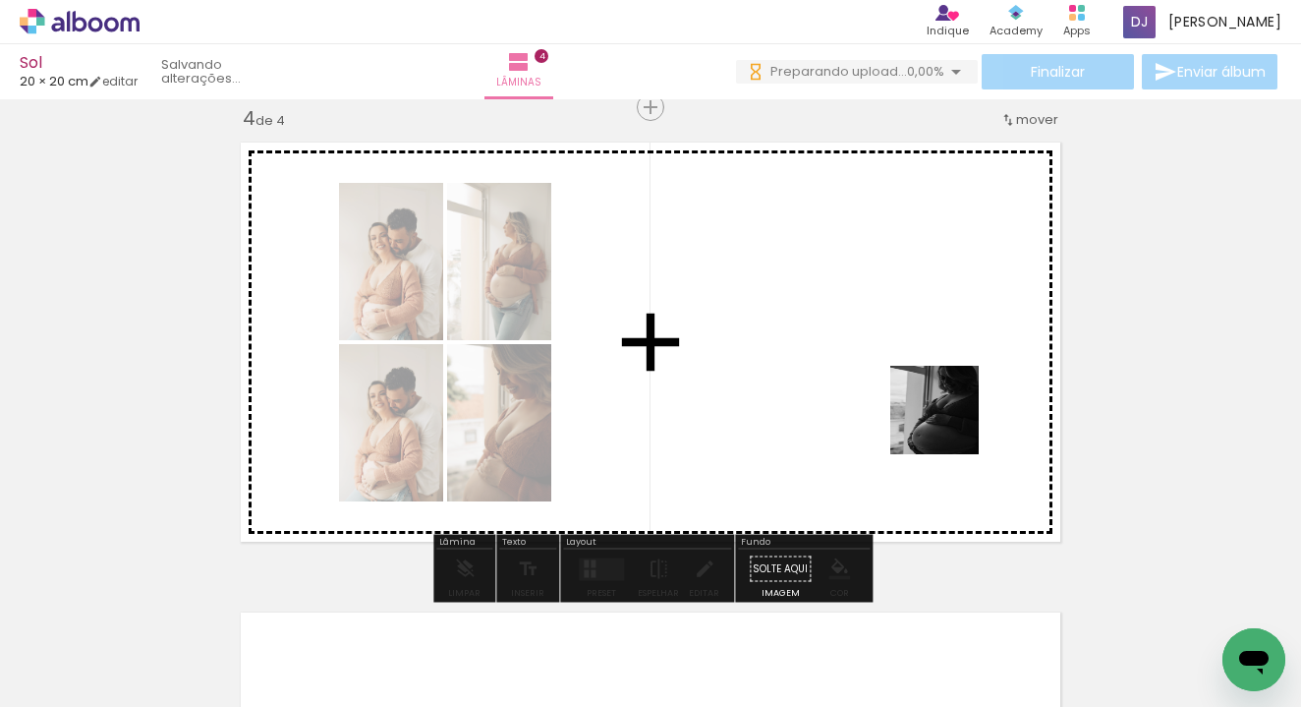
drag, startPoint x: 1048, startPoint y: 658, endPoint x: 946, endPoint y: 418, distance: 260.7
click at [946, 418] on quentale-workspace at bounding box center [650, 353] width 1301 height 707
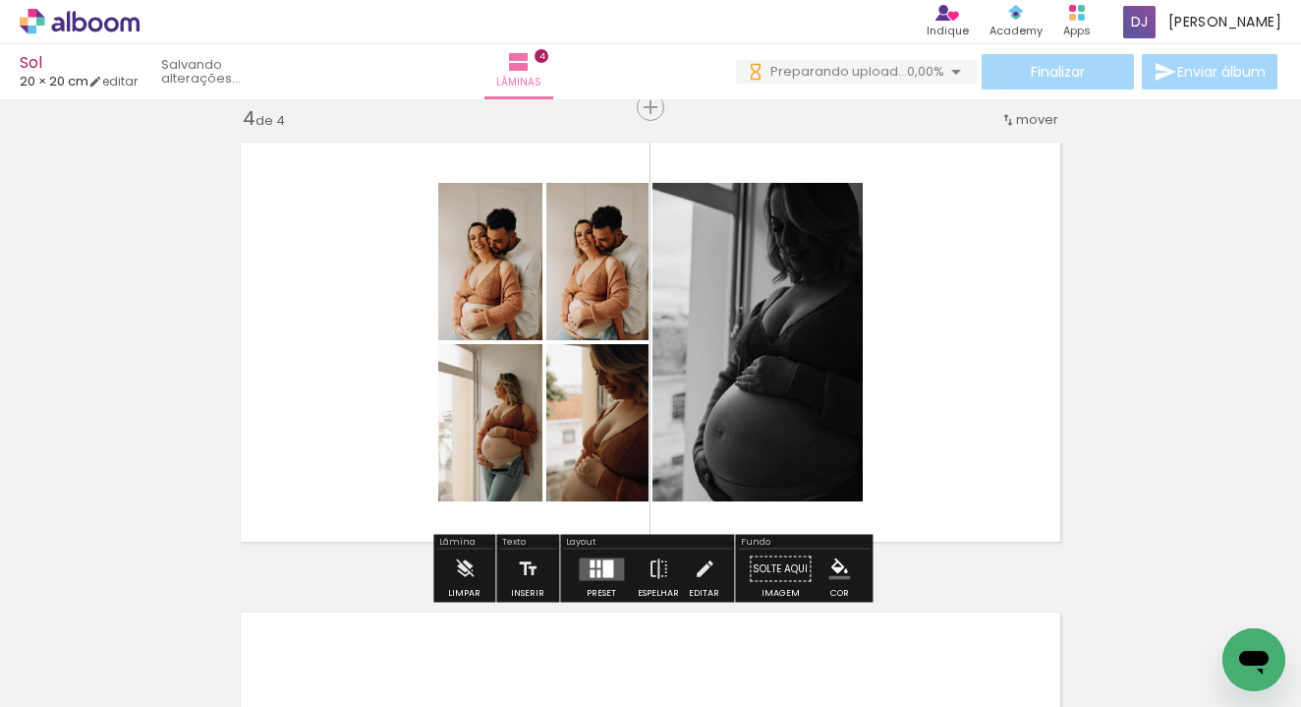
click at [603, 562] on div at bounding box center [608, 568] width 11 height 18
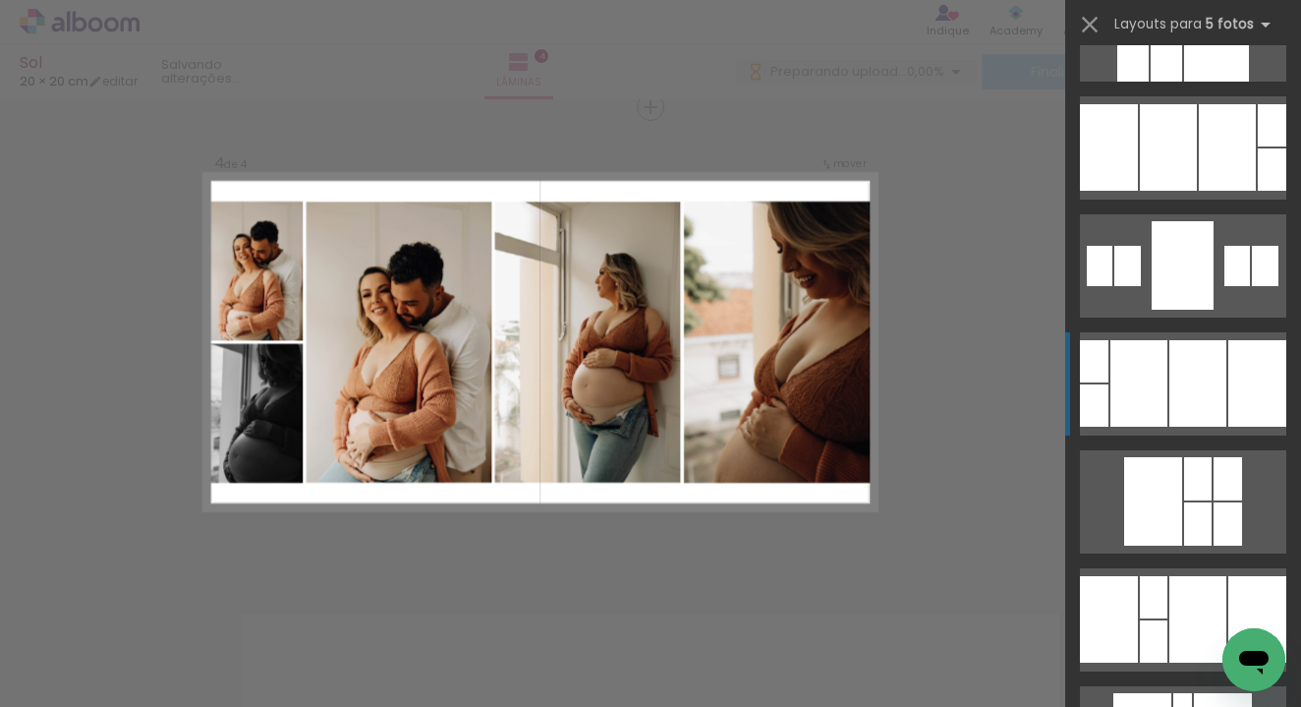
scroll to position [446, 0]
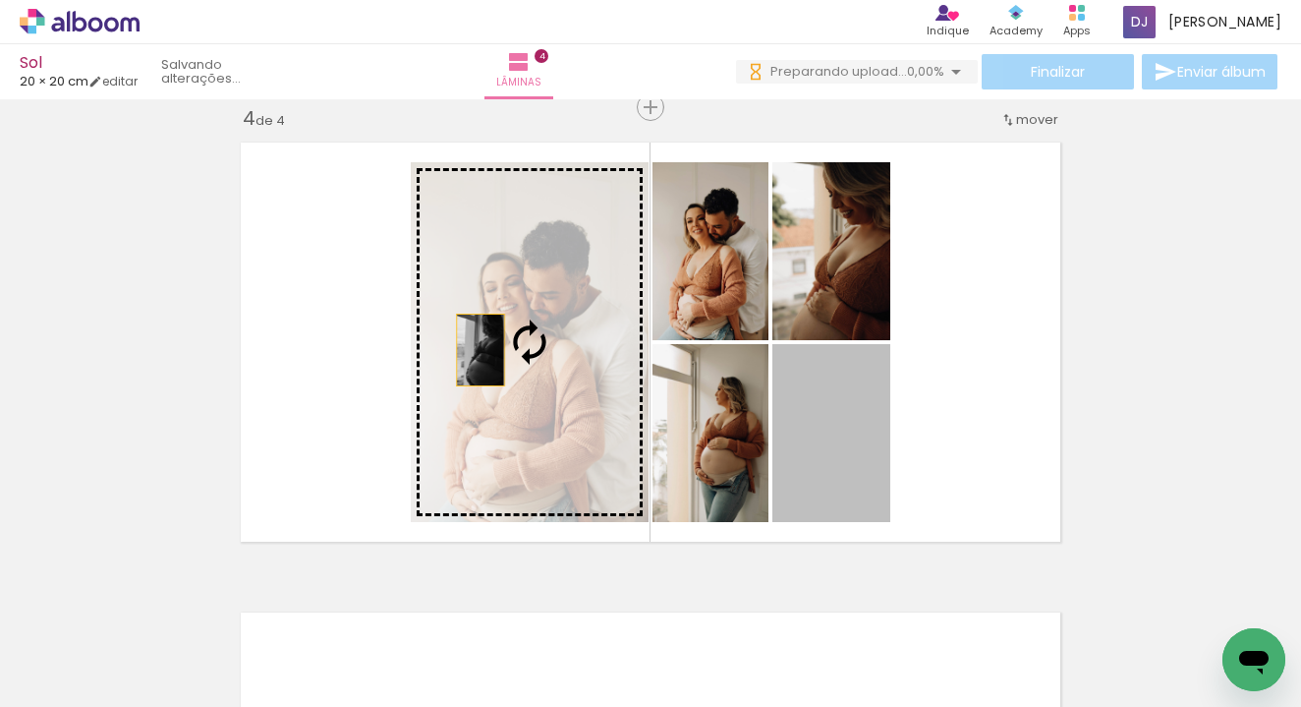
drag, startPoint x: 845, startPoint y: 441, endPoint x: 481, endPoint y: 350, distance: 376.0
click at [0, 0] on slot at bounding box center [0, 0] width 0 height 0
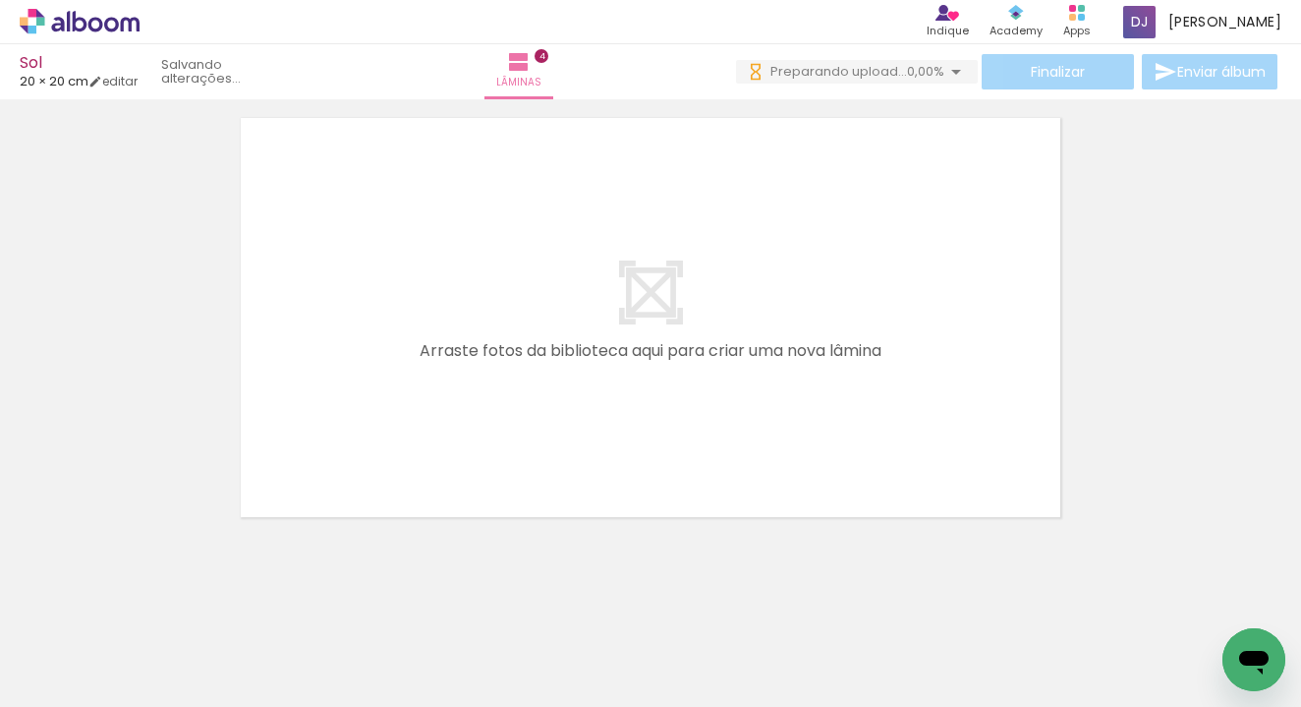
scroll to position [0, 3219]
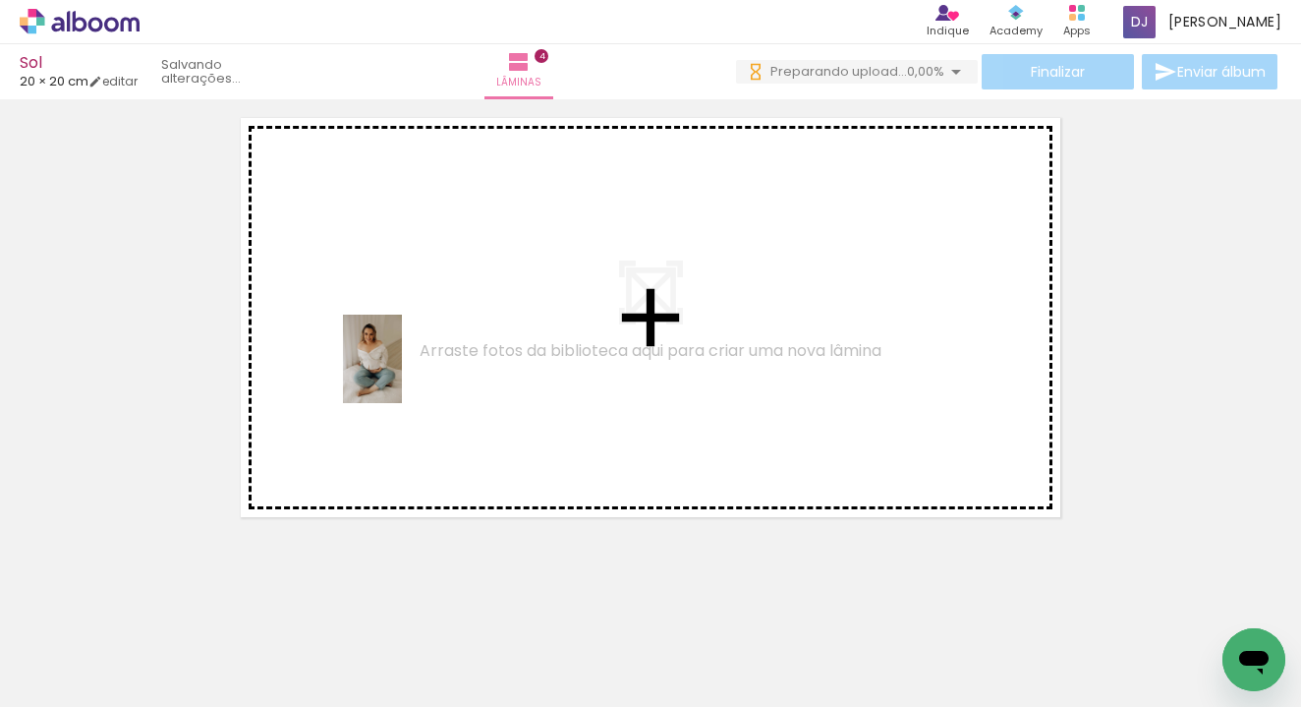
drag, startPoint x: 400, startPoint y: 654, endPoint x: 402, endPoint y: 374, distance: 280.1
click at [402, 374] on quentale-workspace at bounding box center [650, 353] width 1301 height 707
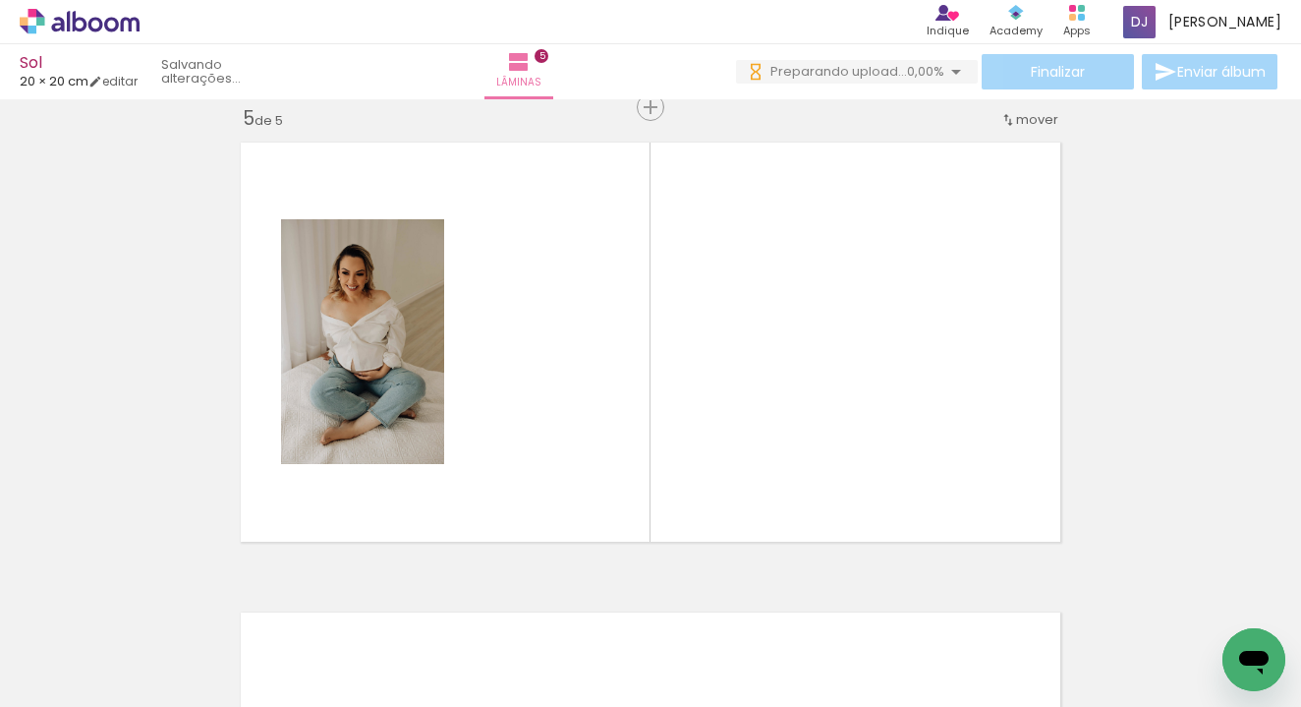
scroll to position [0, 3519]
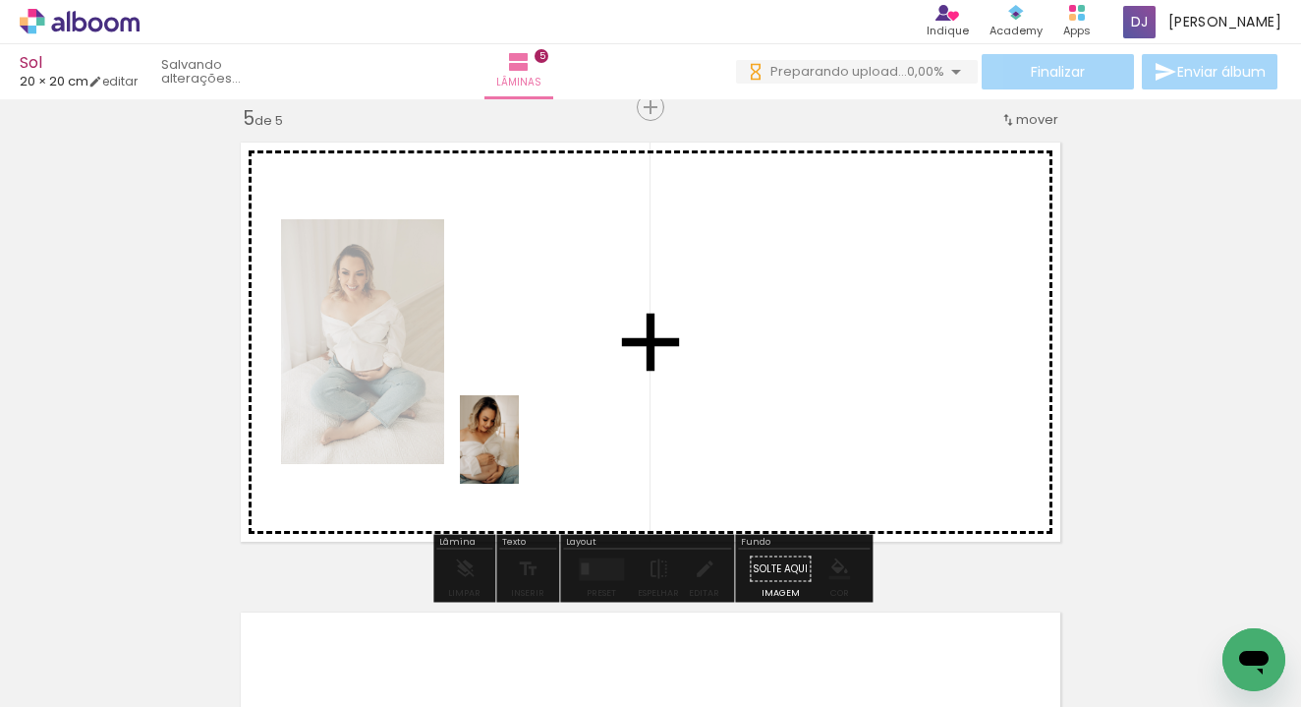
drag, startPoint x: 309, startPoint y: 647, endPoint x: 520, endPoint y: 453, distance: 286.6
click at [520, 453] on quentale-workspace at bounding box center [650, 353] width 1301 height 707
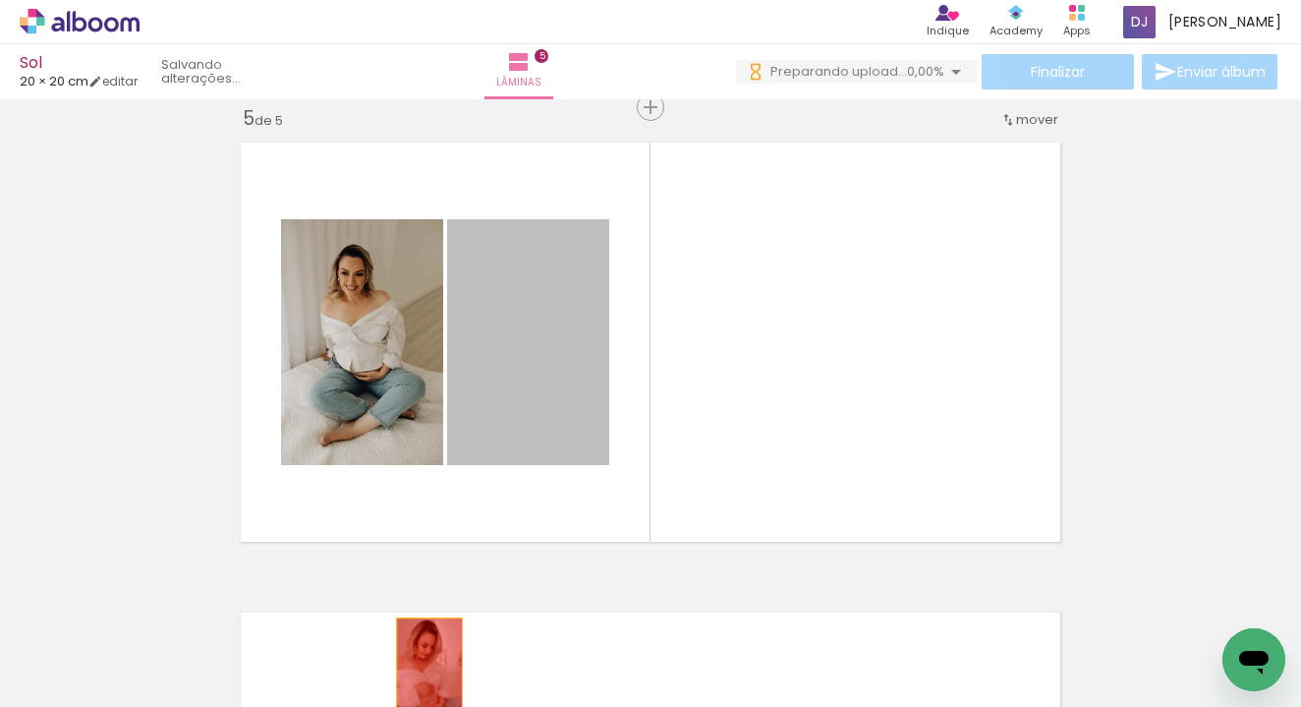
drag, startPoint x: 543, startPoint y: 355, endPoint x: 429, endPoint y: 673, distance: 338.3
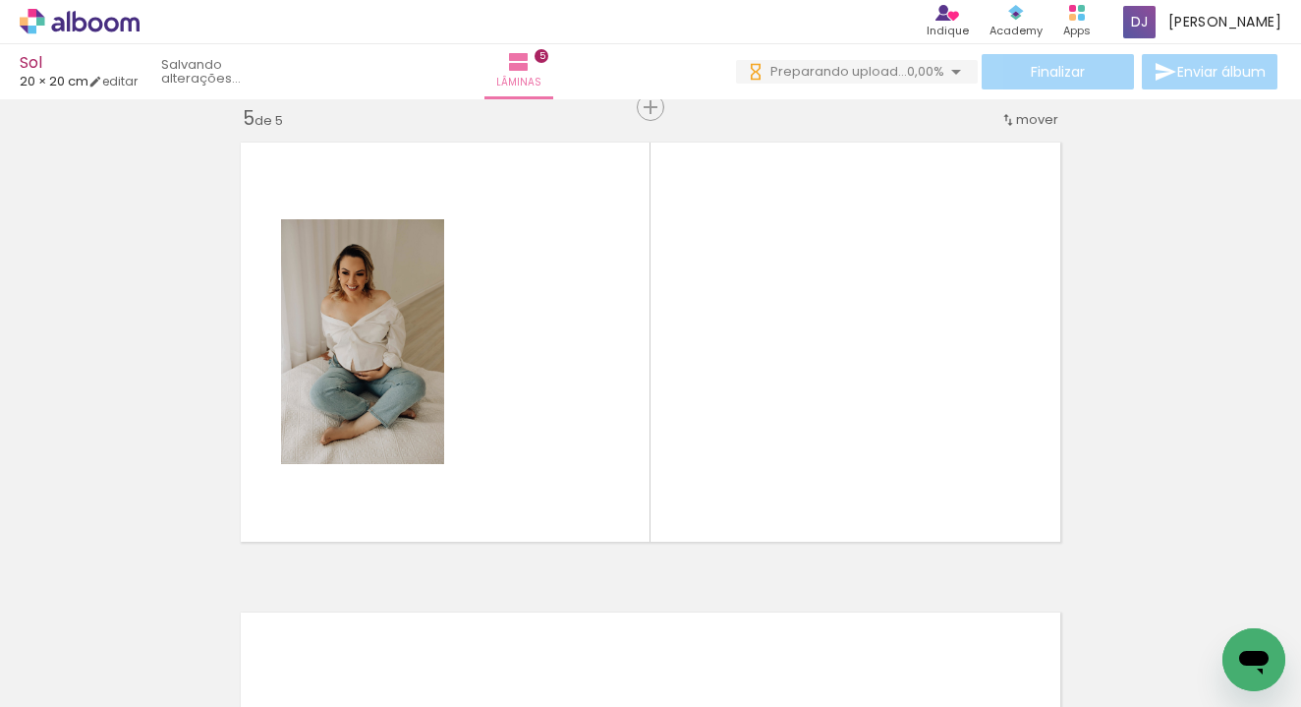
scroll to position [0, 3926]
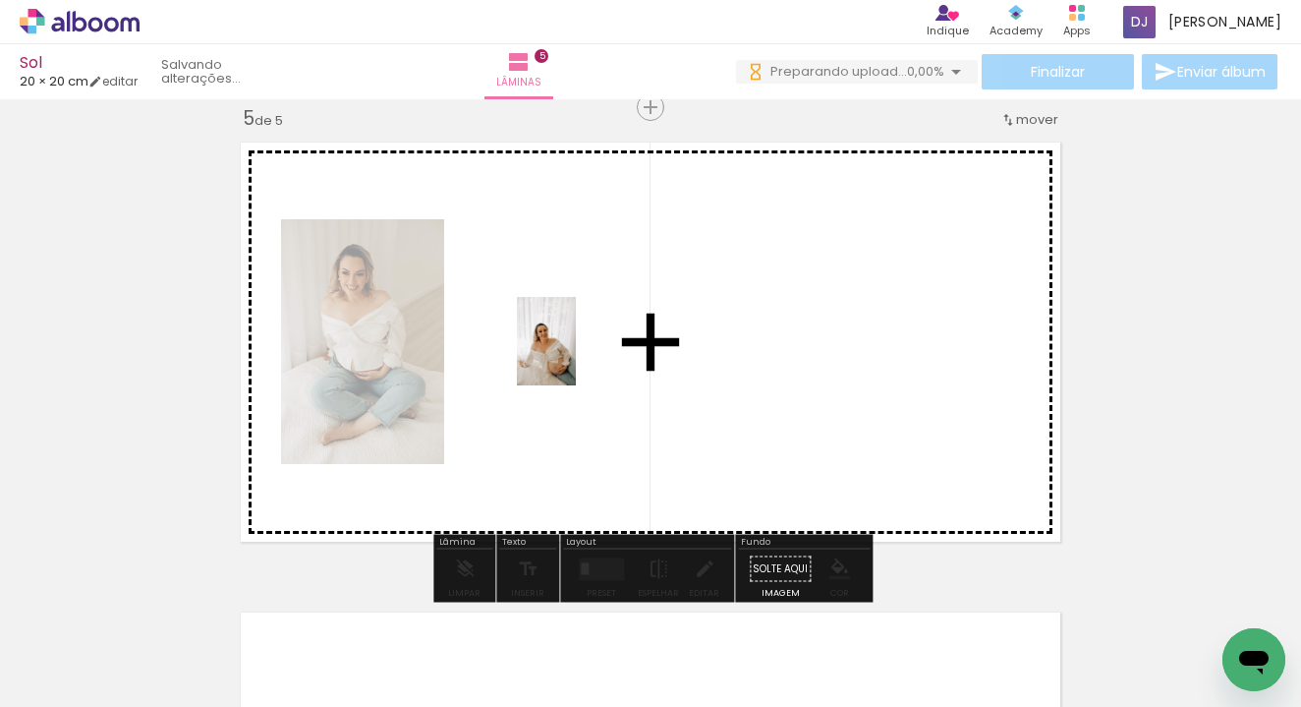
drag, startPoint x: 244, startPoint y: 664, endPoint x: 576, endPoint y: 356, distance: 453.5
click at [576, 356] on quentale-workspace at bounding box center [650, 353] width 1301 height 707
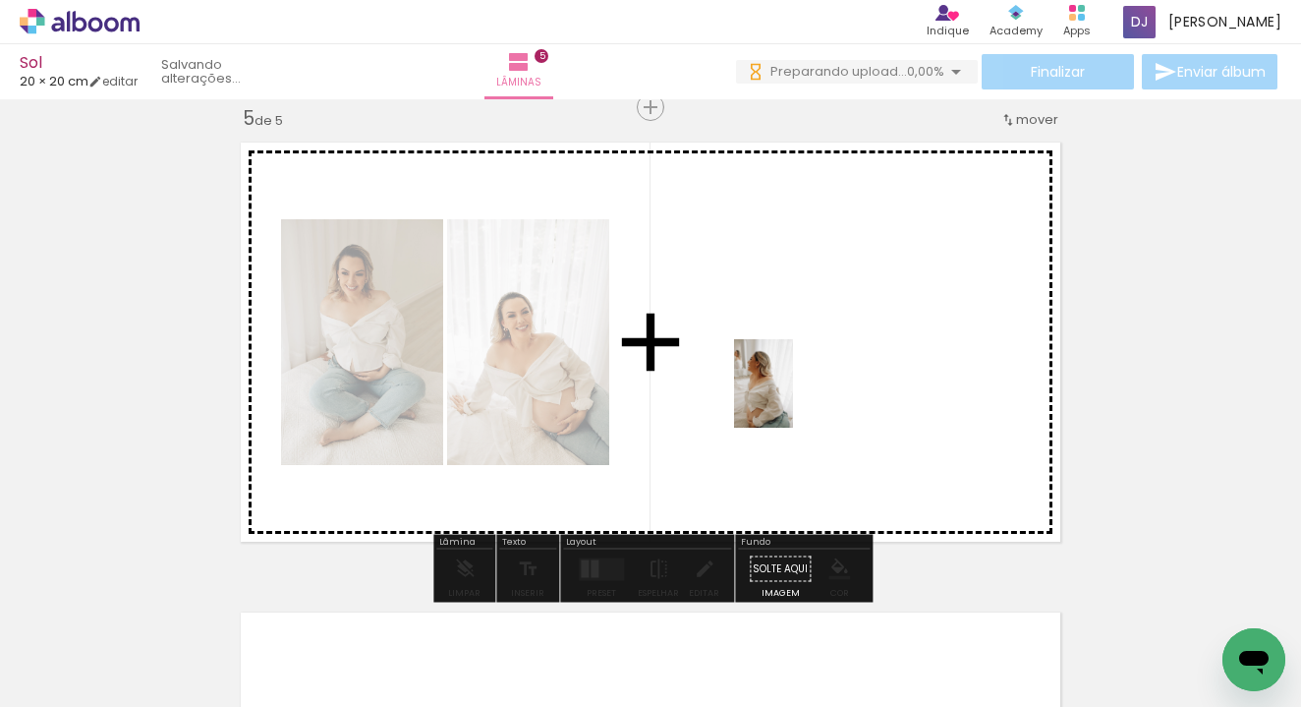
drag, startPoint x: 478, startPoint y: 663, endPoint x: 793, endPoint y: 398, distance: 412.3
click at [793, 398] on quentale-workspace at bounding box center [650, 353] width 1301 height 707
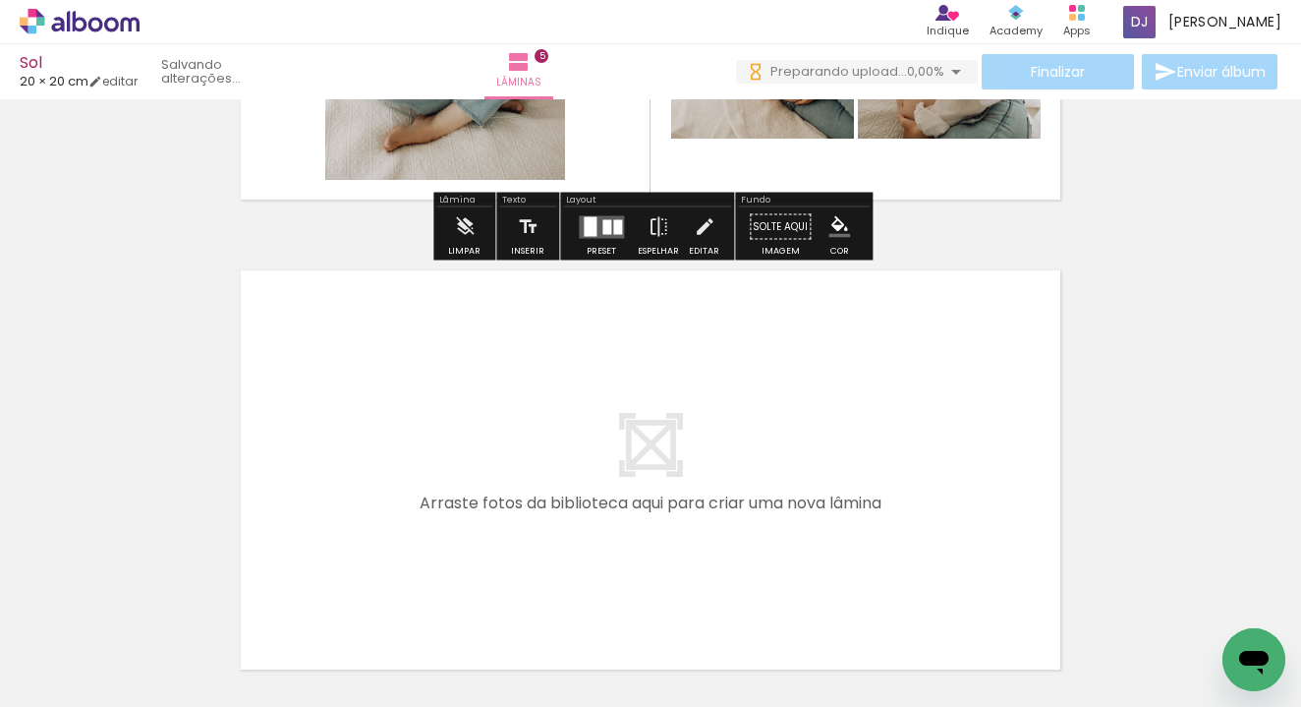
scroll to position [2252, 0]
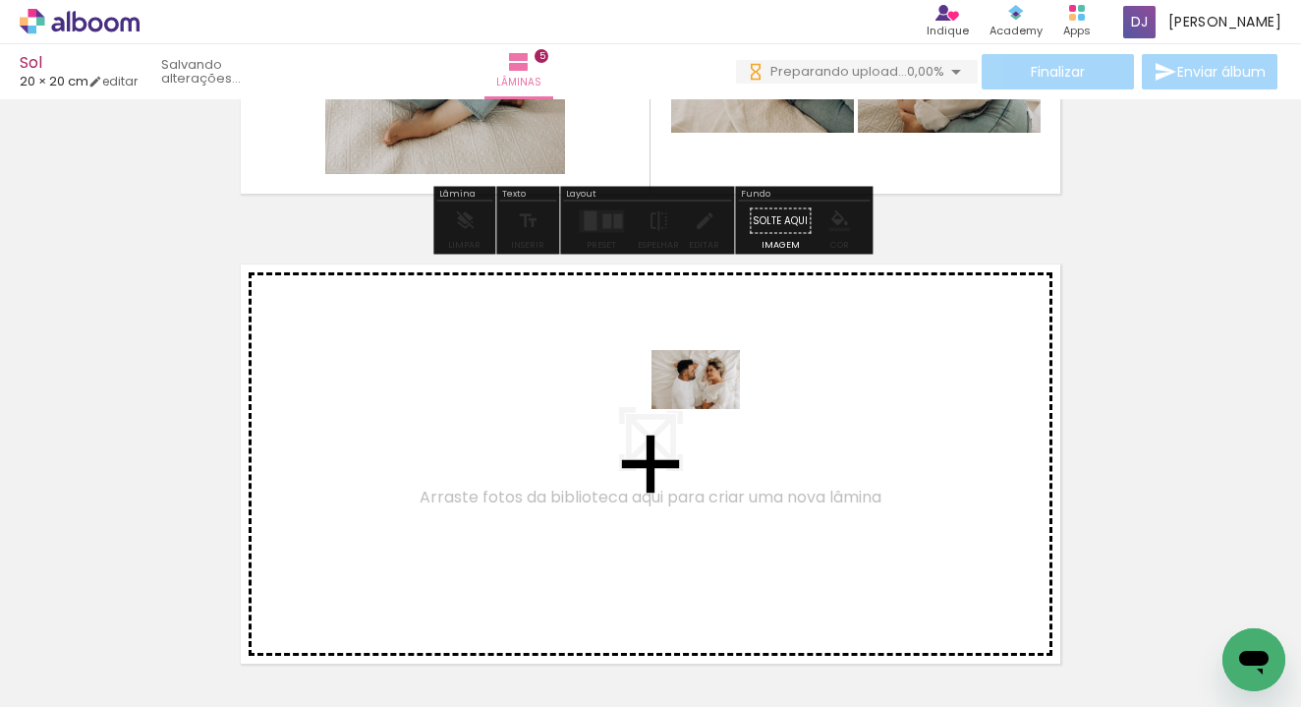
drag, startPoint x: 785, startPoint y: 651, endPoint x: 711, endPoint y: 409, distance: 253.1
click at [711, 409] on quentale-workspace at bounding box center [650, 353] width 1301 height 707
